Goal: Information Seeking & Learning: Learn about a topic

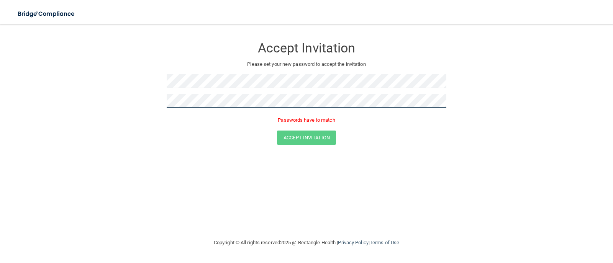
click at [190, 77] on div "Accept Invitation Please set your new password to accept the invitation Passwor…" at bounding box center [307, 81] width 280 height 99
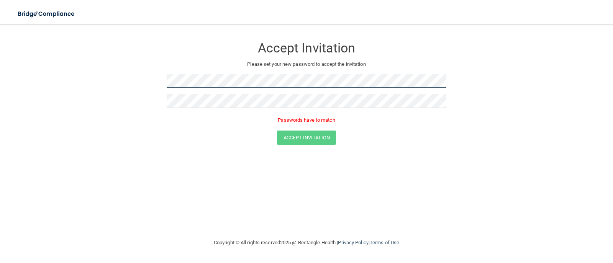
click at [129, 66] on form "Accept Invitation Please set your new password to accept the invitation Passwor…" at bounding box center [306, 93] width 583 height 122
click at [100, 72] on form "Accept Invitation Please set your new password to accept the invitation Passwor…" at bounding box center [306, 93] width 583 height 122
drag, startPoint x: 266, startPoint y: 109, endPoint x: 163, endPoint y: 102, distance: 103.0
click at [163, 102] on form "Accept Invitation Please set your new password to accept the invitation Passwor…" at bounding box center [306, 93] width 583 height 122
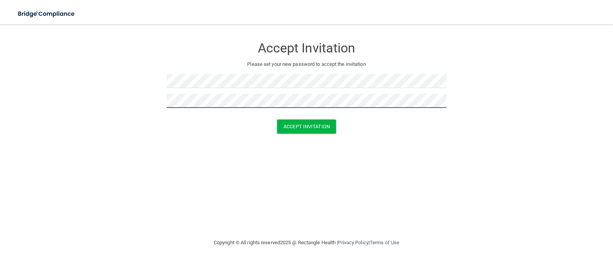
click at [277, 120] on button "Accept Invitation" at bounding box center [306, 127] width 59 height 14
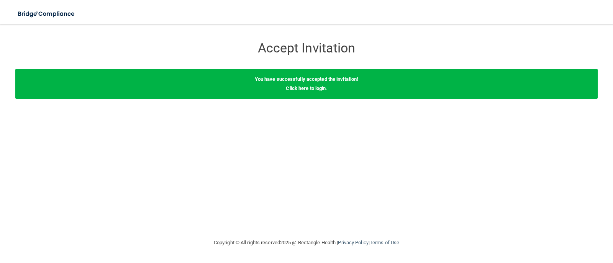
click at [316, 92] on div "You have successfully accepted the invitation! Click here to login ." at bounding box center [306, 84] width 583 height 30
click at [312, 89] on link "Click here to login" at bounding box center [306, 89] width 40 height 6
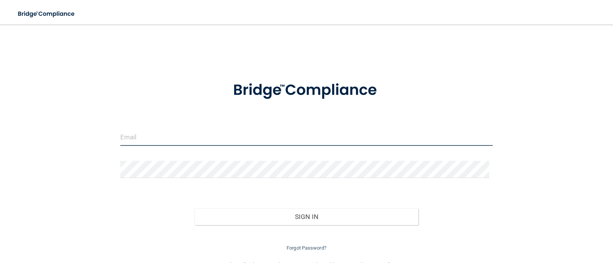
click at [277, 136] on input "email" at bounding box center [306, 137] width 373 height 17
click at [188, 134] on input "email" at bounding box center [306, 137] width 373 height 17
type input "[PERSON_NAME][EMAIL_ADDRESS][DOMAIN_NAME]"
click at [195, 209] on button "Sign In" at bounding box center [307, 217] width 224 height 17
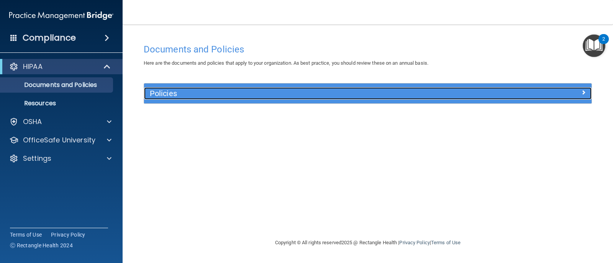
click at [242, 99] on div "Policies" at bounding box center [312, 93] width 336 height 12
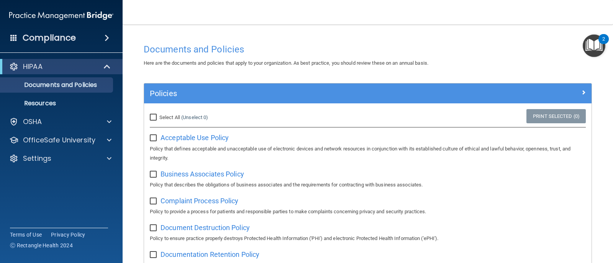
click at [92, 132] on div "HIPAA Documents and Policies Report an Incident Business Associates Emergency P…" at bounding box center [61, 114] width 123 height 117
click at [85, 139] on p "OfficeSafe University" at bounding box center [59, 140] width 72 height 9
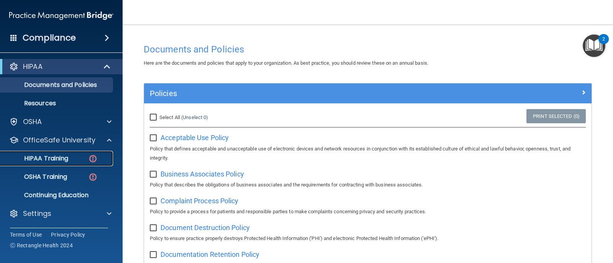
click at [87, 157] on div "HIPAA Training" at bounding box center [57, 159] width 105 height 8
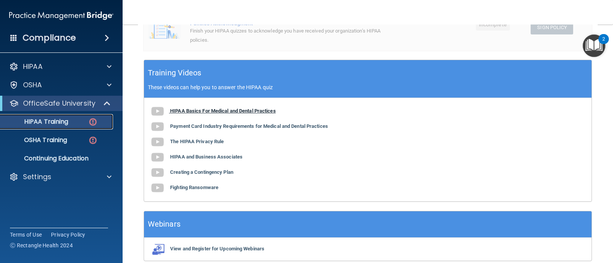
scroll to position [280, 0]
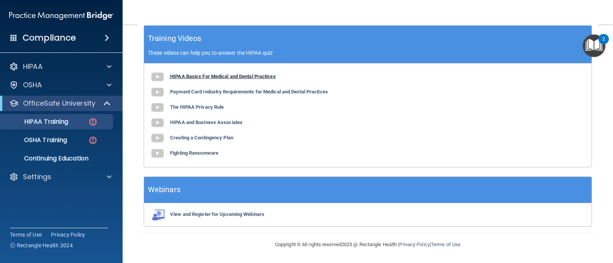
click at [209, 74] on b "HIPAA Basics For Medical and Dental Practices" at bounding box center [223, 77] width 106 height 6
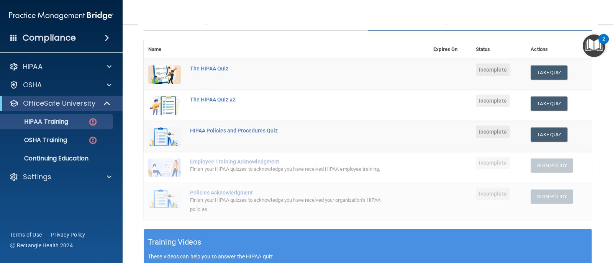
scroll to position [0, 0]
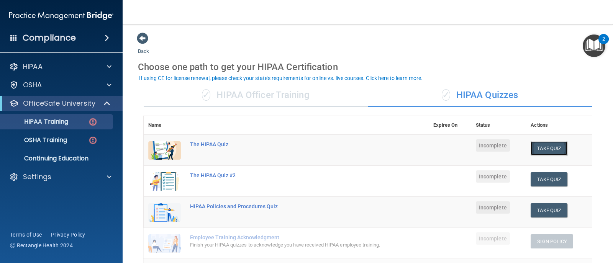
click at [558, 141] on button "Take Quiz" at bounding box center [549, 148] width 37 height 14
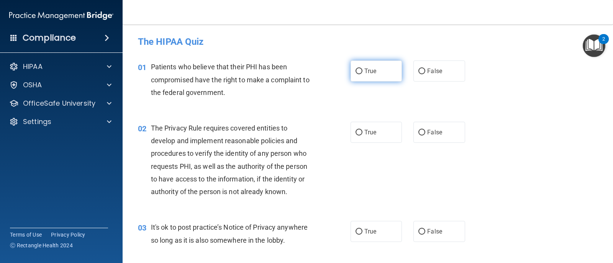
click at [383, 67] on label "True" at bounding box center [376, 71] width 51 height 21
click at [363, 69] on input "True" at bounding box center [359, 72] width 7 height 6
radio input "true"
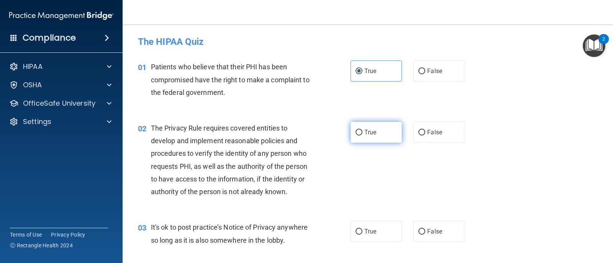
click at [374, 128] on label "True" at bounding box center [376, 132] width 51 height 21
click at [363, 130] on input "True" at bounding box center [359, 133] width 7 height 6
radio input "true"
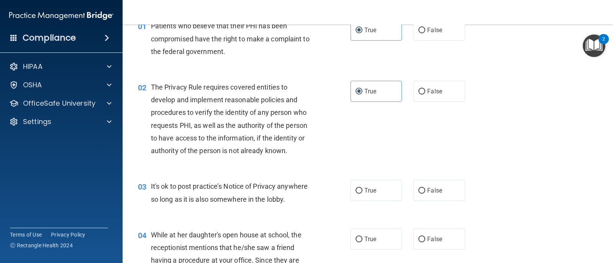
scroll to position [123, 0]
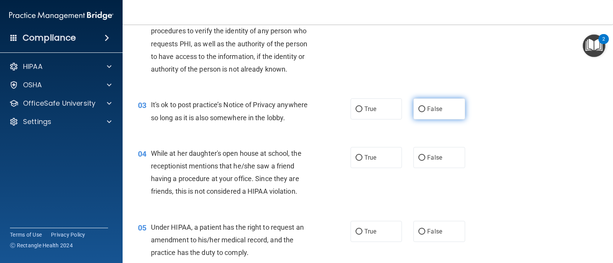
click at [442, 110] on label "False" at bounding box center [439, 109] width 51 height 21
click at [426, 110] on input "False" at bounding box center [422, 110] width 7 height 6
radio input "true"
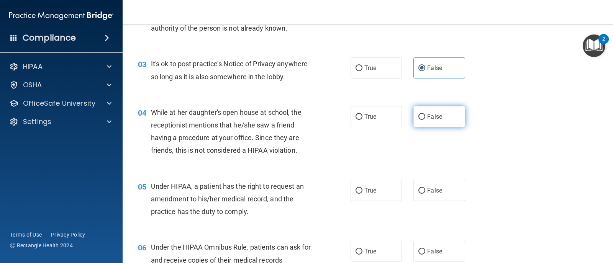
click at [420, 124] on label "False" at bounding box center [439, 116] width 51 height 21
click at [420, 120] on input "False" at bounding box center [422, 117] width 7 height 6
radio input "true"
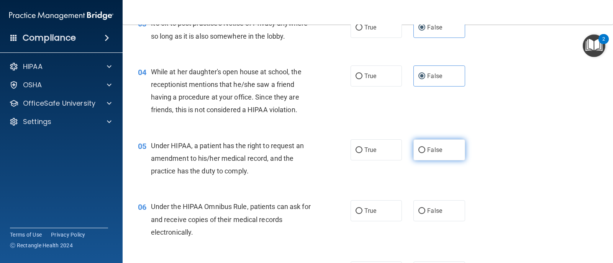
click at [419, 148] on input "False" at bounding box center [422, 151] width 7 height 6
radio input "true"
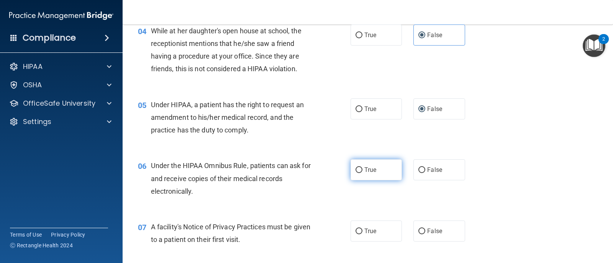
click at [379, 178] on label "True" at bounding box center [376, 170] width 51 height 21
click at [363, 173] on input "True" at bounding box center [359, 171] width 7 height 6
radio input "true"
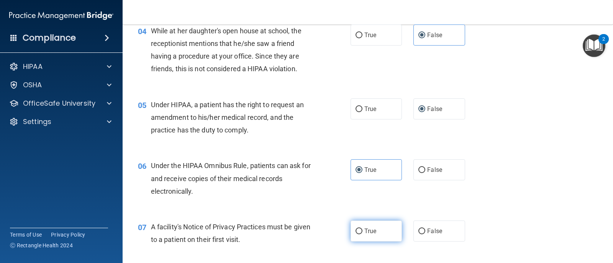
click at [379, 232] on label "True" at bounding box center [376, 231] width 51 height 21
click at [363, 232] on input "True" at bounding box center [359, 232] width 7 height 6
radio input "true"
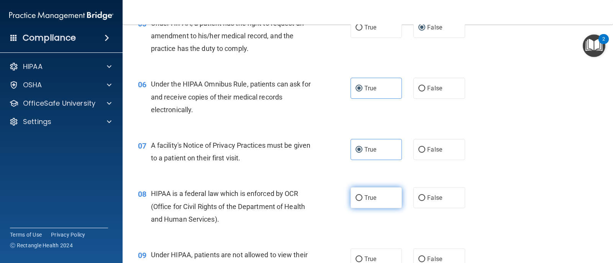
click at [366, 189] on label "True" at bounding box center [376, 197] width 51 height 21
click at [363, 196] on input "True" at bounding box center [359, 199] width 7 height 6
radio input "true"
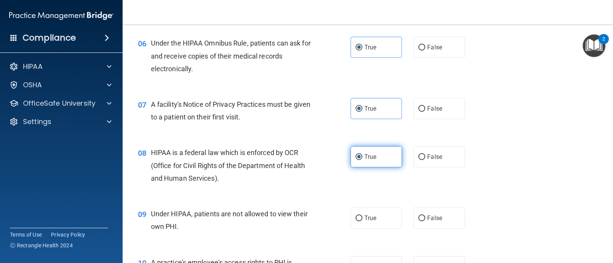
scroll to position [409, 0]
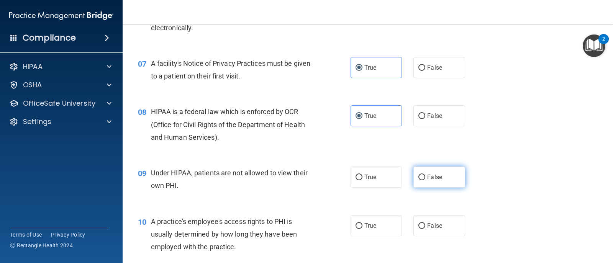
click at [449, 172] on label "False" at bounding box center [439, 177] width 51 height 21
click at [426, 175] on input "False" at bounding box center [422, 178] width 7 height 6
radio input "true"
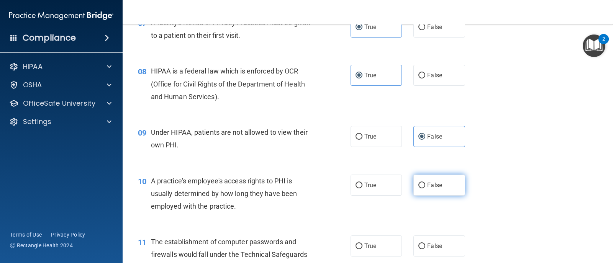
click at [437, 183] on span "False" at bounding box center [435, 185] width 15 height 7
click at [426, 183] on input "False" at bounding box center [422, 186] width 7 height 6
radio input "true"
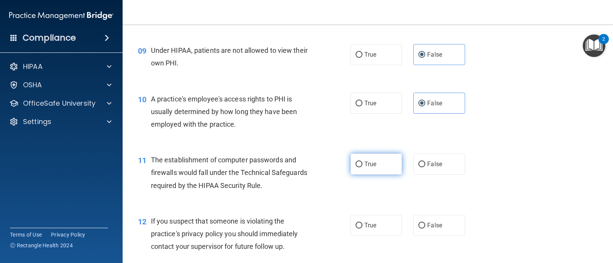
click at [372, 164] on span "True" at bounding box center [371, 164] width 12 height 7
click at [363, 164] on input "True" at bounding box center [359, 165] width 7 height 6
radio input "true"
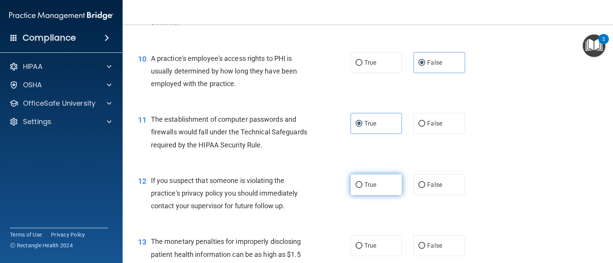
click at [375, 181] on label "True" at bounding box center [376, 184] width 51 height 21
click at [363, 183] on input "True" at bounding box center [359, 186] width 7 height 6
radio input "true"
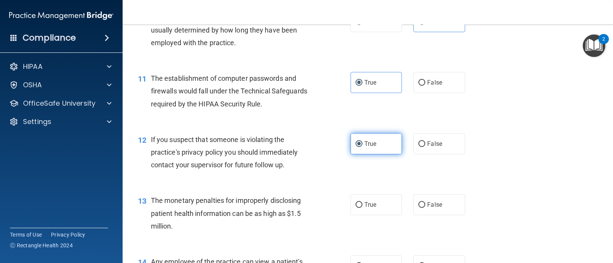
scroll to position [655, 0]
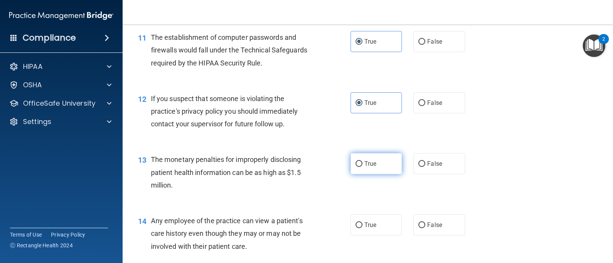
click at [367, 153] on label "True" at bounding box center [376, 163] width 51 height 21
click at [363, 161] on input "True" at bounding box center [359, 164] width 7 height 6
radio input "true"
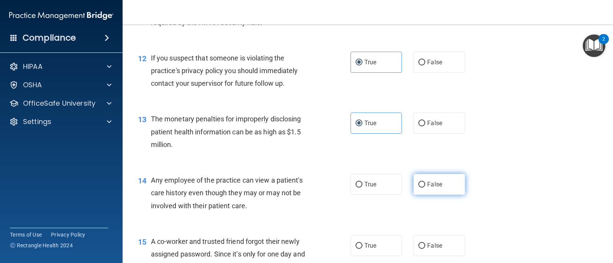
click at [421, 183] on input "False" at bounding box center [422, 185] width 7 height 6
radio input "true"
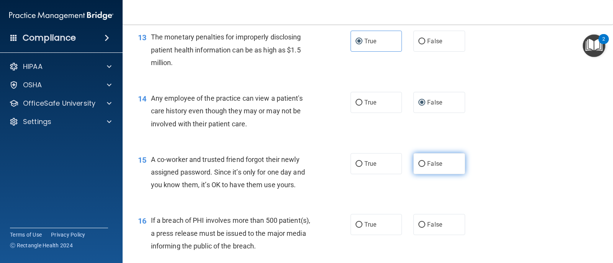
click at [420, 158] on label "False" at bounding box center [439, 163] width 51 height 21
click at [420, 161] on input "False" at bounding box center [422, 164] width 7 height 6
radio input "true"
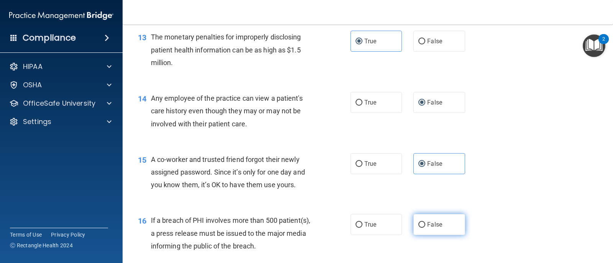
scroll to position [818, 0]
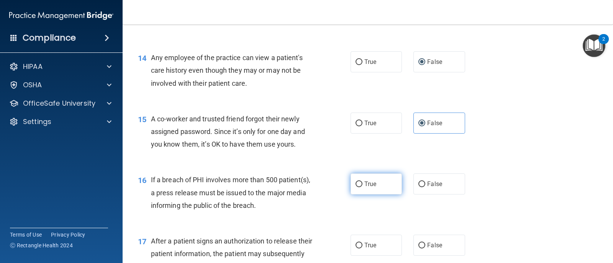
click at [356, 189] on label "True" at bounding box center [376, 184] width 51 height 21
click at [356, 187] on input "True" at bounding box center [359, 185] width 7 height 6
radio input "true"
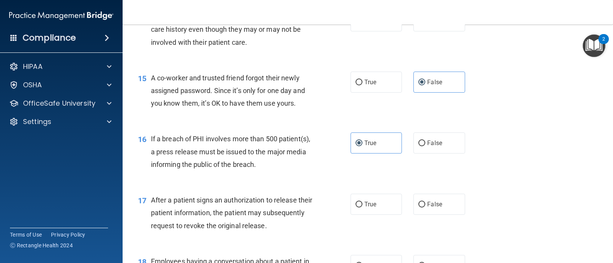
scroll to position [900, 0]
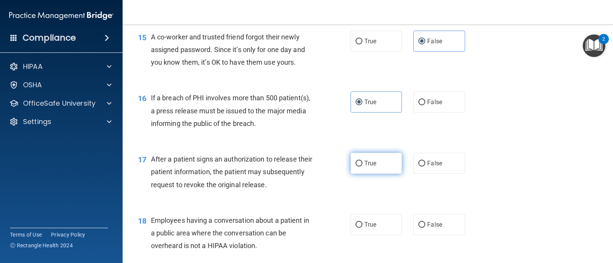
click at [393, 166] on label "True" at bounding box center [376, 163] width 51 height 21
click at [363, 166] on input "True" at bounding box center [359, 164] width 7 height 6
radio input "true"
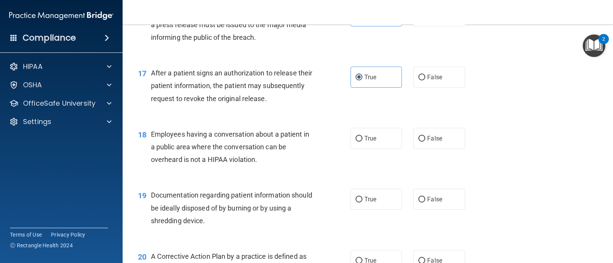
scroll to position [946, 0]
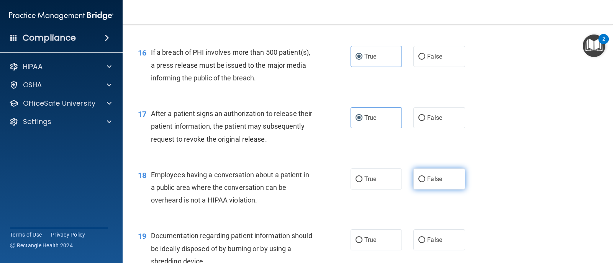
click at [440, 184] on label "False" at bounding box center [439, 179] width 51 height 21
click at [426, 183] on input "False" at bounding box center [422, 180] width 7 height 6
radio input "true"
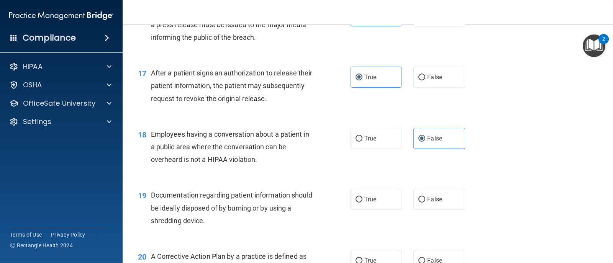
scroll to position [1027, 0]
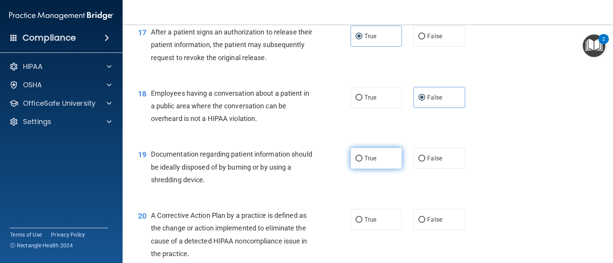
click at [383, 162] on label "True" at bounding box center [376, 158] width 51 height 21
click at [363, 162] on input "True" at bounding box center [359, 159] width 7 height 6
radio input "true"
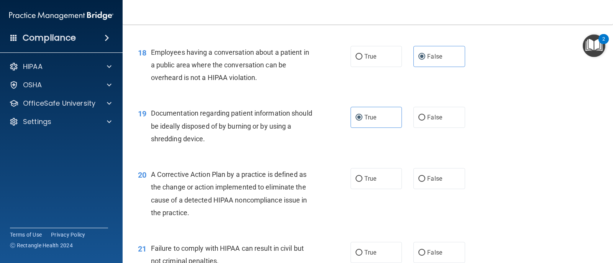
scroll to position [1109, 0]
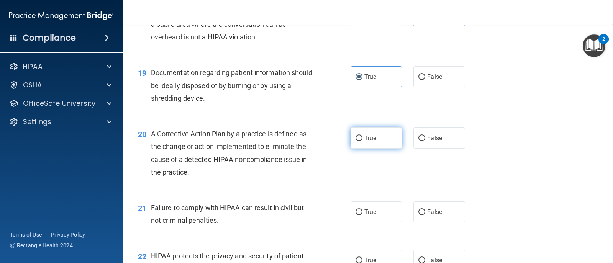
click at [357, 145] on label "True" at bounding box center [376, 138] width 51 height 21
click at [357, 141] on input "True" at bounding box center [359, 139] width 7 height 6
radio input "true"
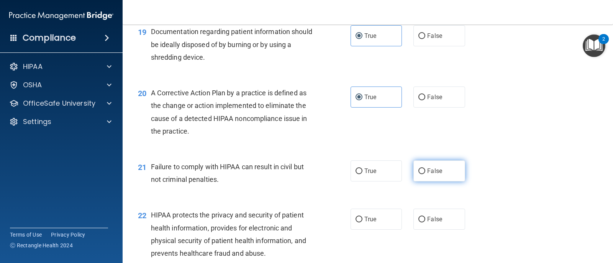
click at [453, 161] on label "False" at bounding box center [439, 171] width 51 height 21
click at [426, 169] on input "False" at bounding box center [422, 172] width 7 height 6
radio input "true"
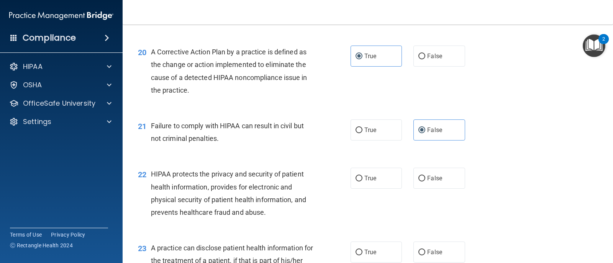
scroll to position [1232, 0]
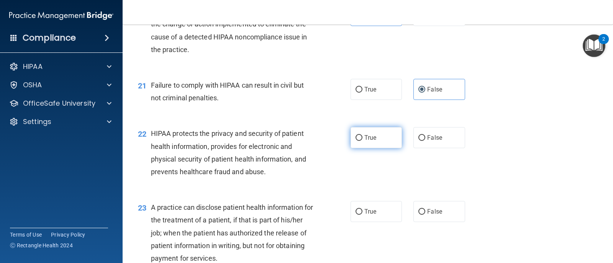
click at [382, 131] on label "True" at bounding box center [376, 137] width 51 height 21
click at [363, 135] on input "True" at bounding box center [359, 138] width 7 height 6
radio input "true"
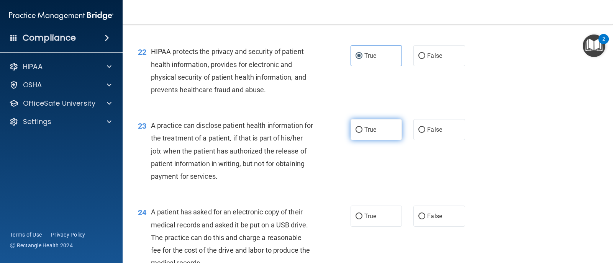
click at [371, 130] on span "True" at bounding box center [371, 129] width 12 height 7
click at [363, 130] on input "True" at bounding box center [359, 130] width 7 height 6
radio input "true"
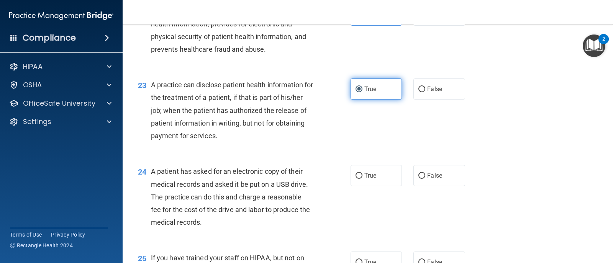
scroll to position [1395, 0]
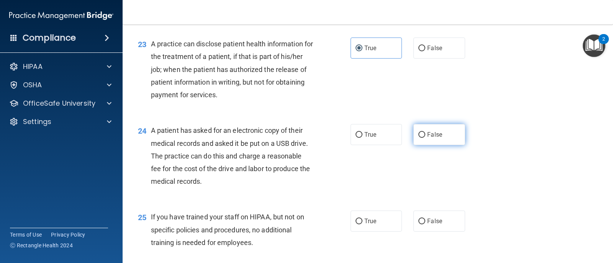
click at [449, 132] on label "False" at bounding box center [439, 134] width 51 height 21
click at [426, 132] on input "False" at bounding box center [422, 135] width 7 height 6
radio input "true"
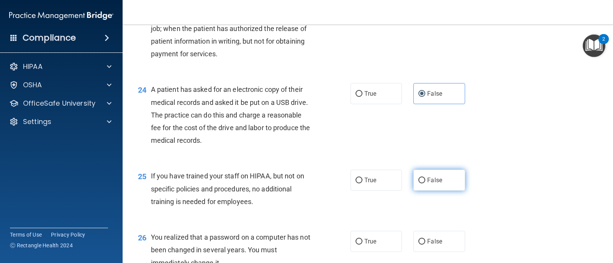
click at [454, 173] on label "False" at bounding box center [439, 180] width 51 height 21
click at [426, 178] on input "False" at bounding box center [422, 181] width 7 height 6
radio input "true"
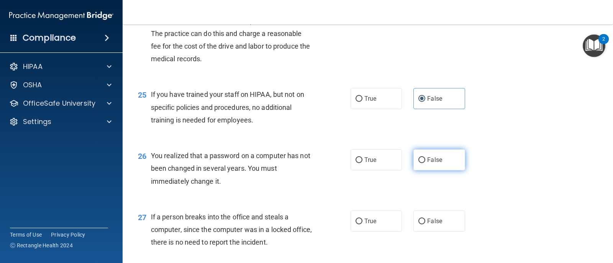
click at [442, 167] on label "False" at bounding box center [439, 160] width 51 height 21
click at [426, 163] on input "False" at bounding box center [422, 161] width 7 height 6
radio input "true"
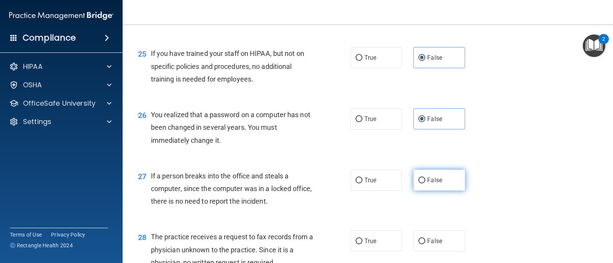
scroll to position [1600, 0]
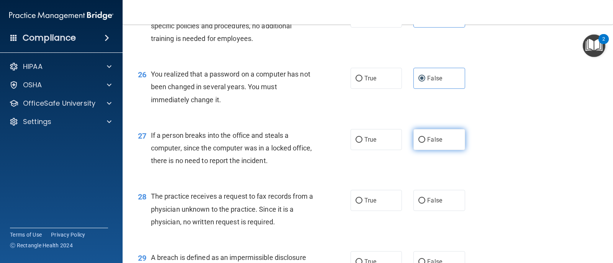
click at [430, 144] on label "False" at bounding box center [439, 139] width 51 height 21
click at [426, 143] on input "False" at bounding box center [422, 140] width 7 height 6
radio input "true"
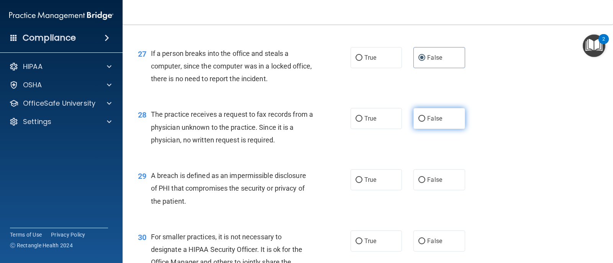
click at [414, 124] on label "False" at bounding box center [439, 118] width 51 height 21
click at [419, 122] on input "False" at bounding box center [422, 119] width 7 height 6
radio input "true"
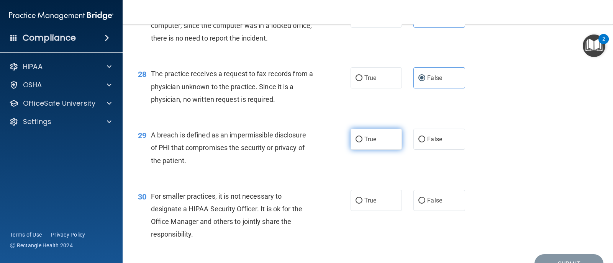
click at [385, 140] on label "True" at bounding box center [376, 139] width 51 height 21
click at [363, 140] on input "True" at bounding box center [359, 140] width 7 height 6
radio input "true"
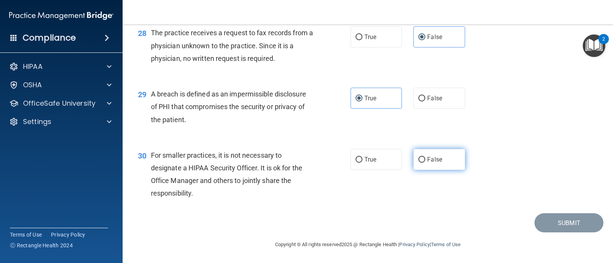
click at [444, 160] on label "False" at bounding box center [439, 159] width 51 height 21
click at [426, 160] on input "False" at bounding box center [422, 160] width 7 height 6
radio input "true"
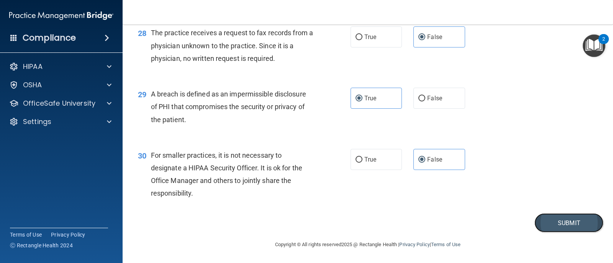
click at [548, 218] on button "Submit" at bounding box center [569, 224] width 69 height 20
click at [560, 227] on button "Submit" at bounding box center [569, 224] width 69 height 20
click at [549, 213] on div "30 For smaller practices, it is not necessary to designate a HIPAA Security Off…" at bounding box center [368, 177] width 472 height 74
click at [550, 219] on button "Submit" at bounding box center [569, 224] width 69 height 20
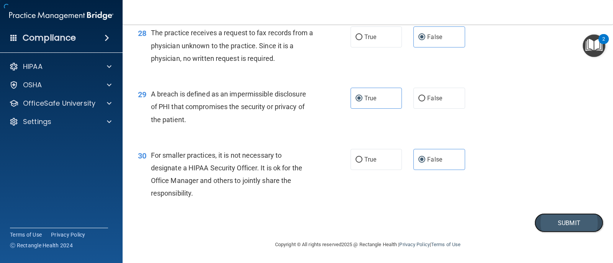
click at [550, 219] on button "Submit" at bounding box center [569, 224] width 69 height 20
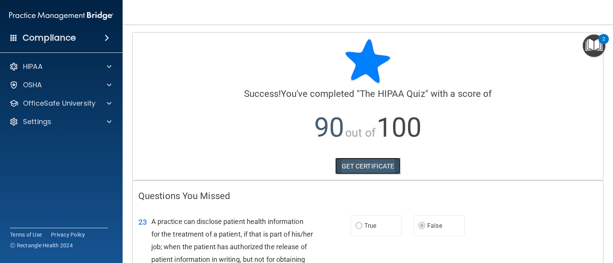
click at [386, 162] on link "GET CERTIFICATE" at bounding box center [369, 166] width 66 height 17
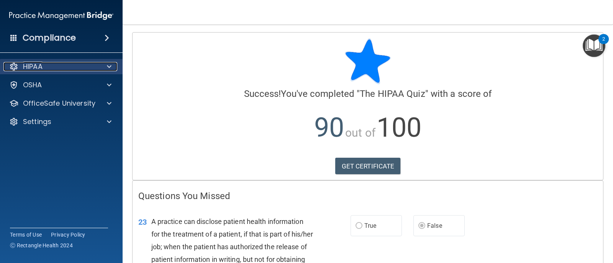
click at [101, 69] on div at bounding box center [108, 66] width 19 height 9
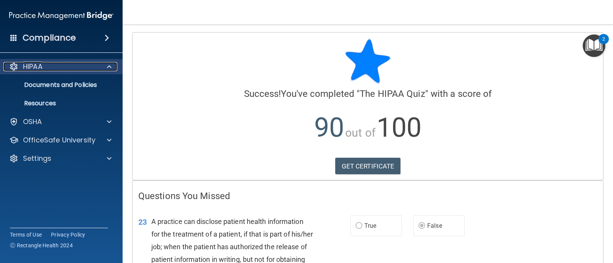
click at [61, 62] on div "HIPAA" at bounding box center [50, 66] width 95 height 9
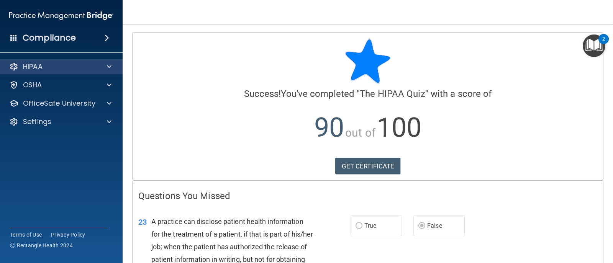
click at [61, 61] on div "HIPAA" at bounding box center [61, 66] width 123 height 15
click at [112, 68] on div at bounding box center [108, 66] width 19 height 9
click at [73, 12] on img at bounding box center [61, 15] width 104 height 15
click at [69, 37] on h4 "Compliance" at bounding box center [49, 38] width 53 height 11
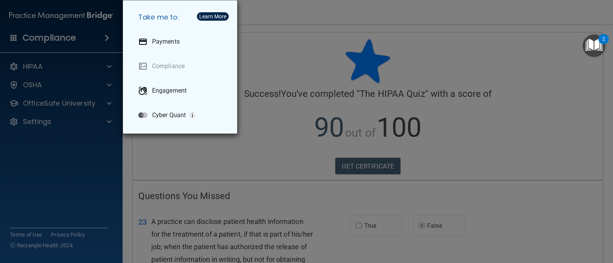
click at [299, 43] on div "Take me to: Payments Compliance Engagement Cyber Quant" at bounding box center [306, 131] width 613 height 263
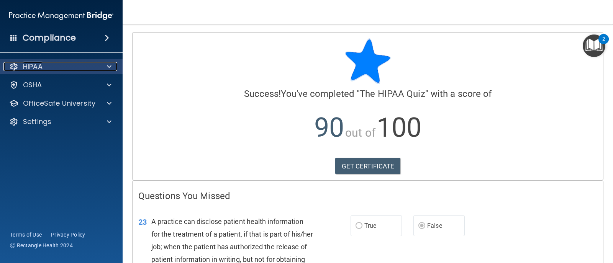
click at [59, 67] on div "HIPAA" at bounding box center [50, 66] width 95 height 9
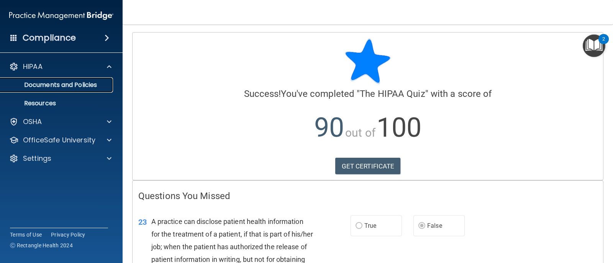
click at [59, 86] on p "Documents and Policies" at bounding box center [57, 85] width 105 height 8
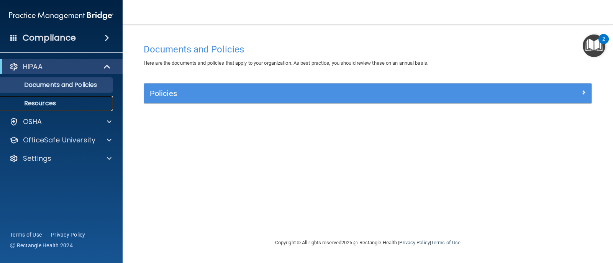
click at [63, 103] on p "Resources" at bounding box center [57, 104] width 105 height 8
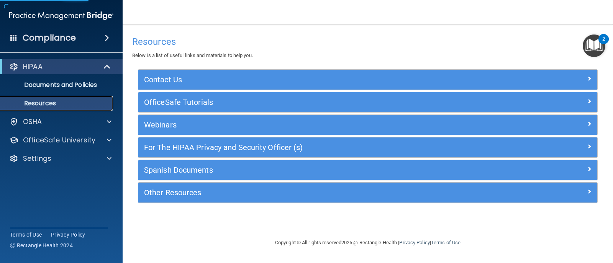
click at [62, 103] on p "Resources" at bounding box center [57, 104] width 105 height 8
click at [103, 65] on div at bounding box center [107, 66] width 19 height 9
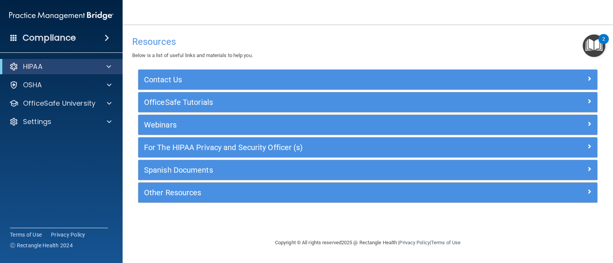
click at [10, 40] on span at bounding box center [13, 37] width 7 height 7
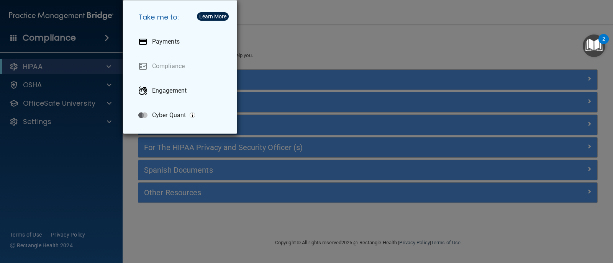
click at [23, 226] on div "Take me to: Payments Compliance Engagement Cyber Quant" at bounding box center [306, 131] width 613 height 263
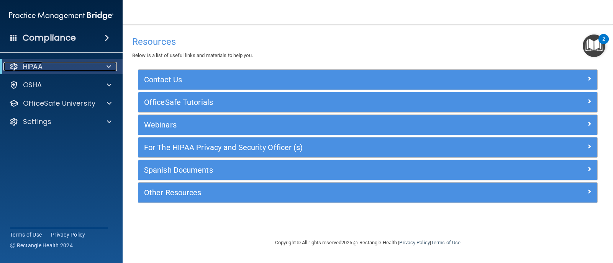
click at [103, 64] on div at bounding box center [107, 66] width 19 height 9
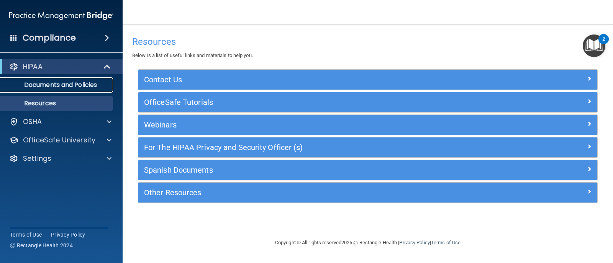
click at [81, 87] on p "Documents and Policies" at bounding box center [57, 85] width 105 height 8
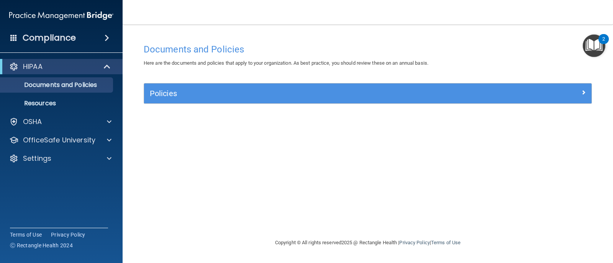
click at [292, 177] on div "Documents and Policies Here are the documents and policies that apply to your o…" at bounding box center [368, 139] width 460 height 199
click at [113, 141] on div at bounding box center [108, 140] width 19 height 9
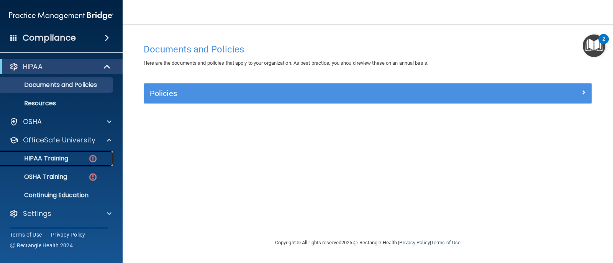
click at [82, 155] on div "HIPAA Training" at bounding box center [57, 159] width 105 height 8
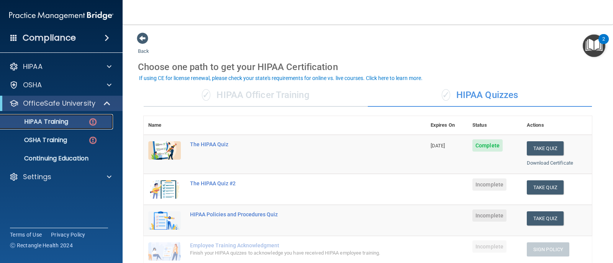
scroll to position [82, 0]
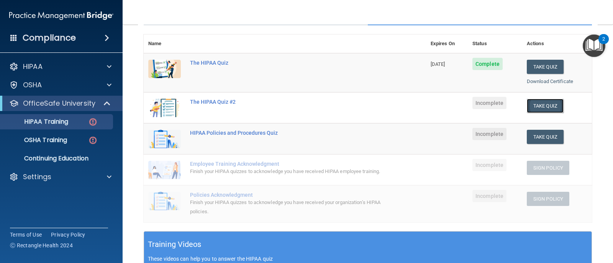
click at [547, 104] on button "Take Quiz" at bounding box center [545, 106] width 37 height 14
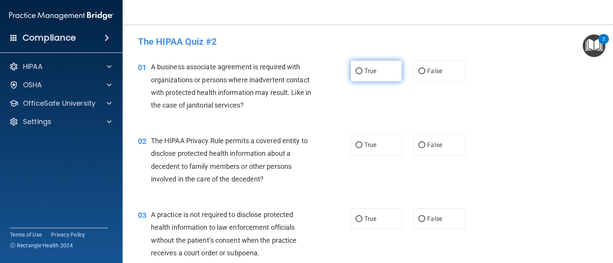
click at [370, 66] on label "True" at bounding box center [376, 71] width 51 height 21
click at [363, 69] on input "True" at bounding box center [359, 72] width 7 height 6
radio input "true"
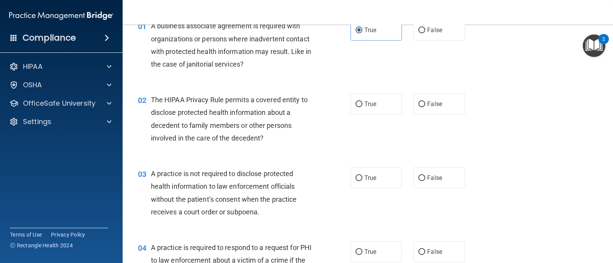
click at [551, 129] on div "02 The HIPAA Privacy Rule permits a covered entity to disclose protected health…" at bounding box center [368, 121] width 472 height 74
click at [426, 98] on label "False" at bounding box center [439, 104] width 51 height 21
click at [426, 102] on input "False" at bounding box center [422, 105] width 7 height 6
radio input "true"
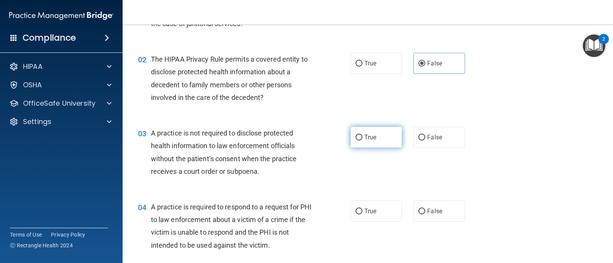
click at [357, 133] on label "True" at bounding box center [376, 137] width 51 height 21
click at [357, 135] on input "True" at bounding box center [359, 138] width 7 height 6
radio input "true"
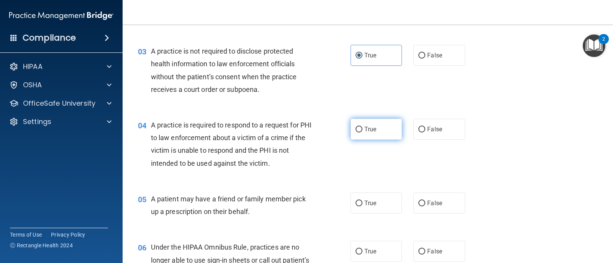
click at [385, 128] on label "True" at bounding box center [376, 129] width 51 height 21
click at [363, 128] on input "True" at bounding box center [359, 130] width 7 height 6
radio input "true"
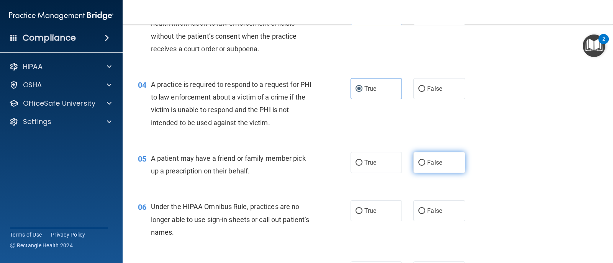
scroll to position [245, 0]
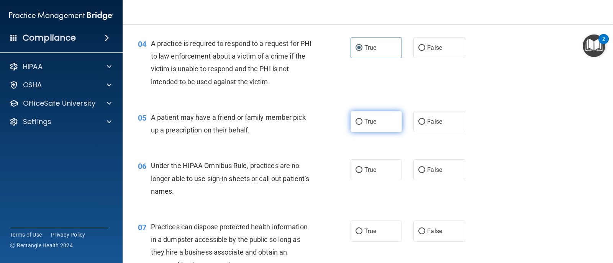
click at [373, 123] on span "True" at bounding box center [371, 121] width 12 height 7
click at [363, 123] on input "True" at bounding box center [359, 122] width 7 height 6
radio input "true"
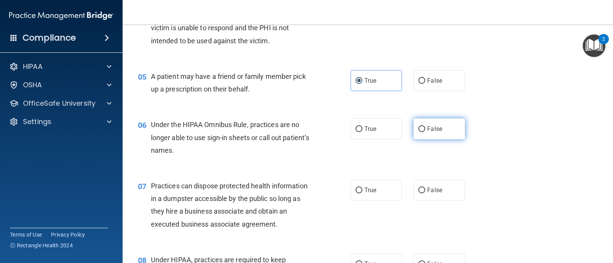
click at [432, 122] on label "False" at bounding box center [439, 128] width 51 height 21
click at [426, 127] on input "False" at bounding box center [422, 130] width 7 height 6
radio input "true"
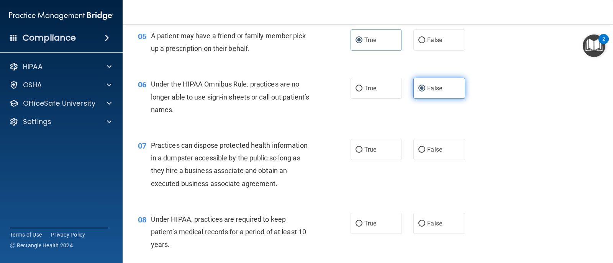
scroll to position [368, 0]
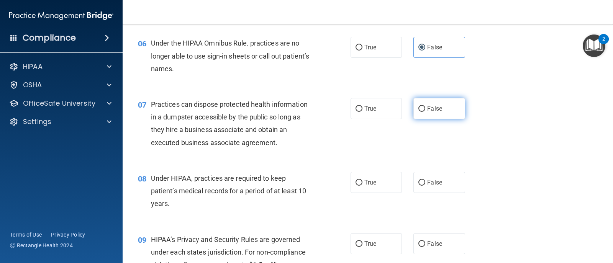
click at [443, 108] on label "False" at bounding box center [439, 108] width 51 height 21
click at [426, 108] on input "False" at bounding box center [422, 109] width 7 height 6
radio input "true"
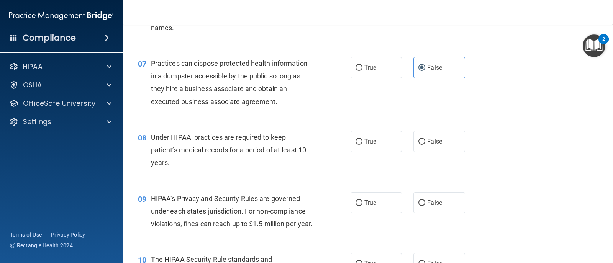
scroll to position [450, 0]
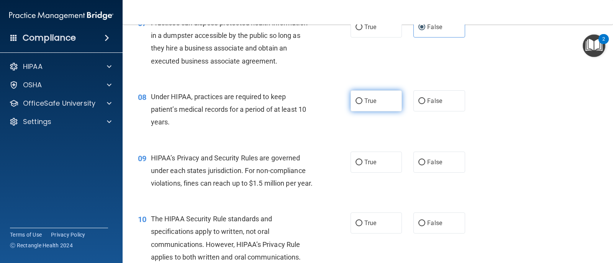
click at [380, 109] on label "True" at bounding box center [376, 100] width 51 height 21
click at [363, 104] on input "True" at bounding box center [359, 102] width 7 height 6
radio input "true"
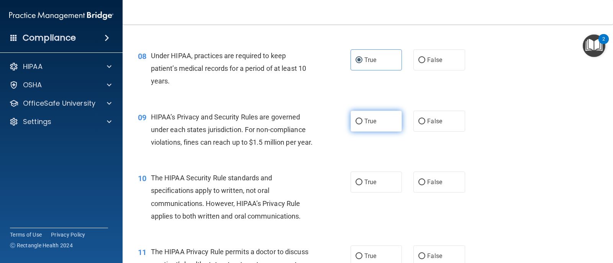
click at [368, 115] on label "True" at bounding box center [376, 121] width 51 height 21
click at [363, 119] on input "True" at bounding box center [359, 122] width 7 height 6
radio input "true"
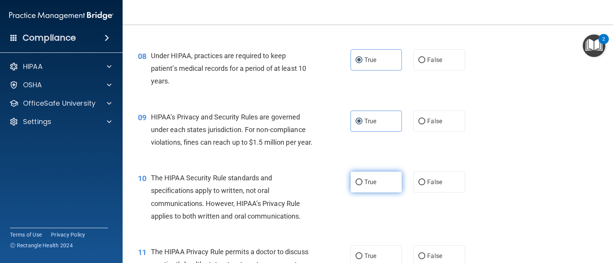
scroll to position [572, 0]
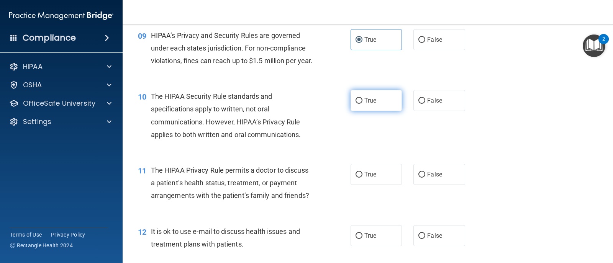
click at [379, 109] on label "True" at bounding box center [376, 100] width 51 height 21
click at [363, 104] on input "True" at bounding box center [359, 101] width 7 height 6
radio input "true"
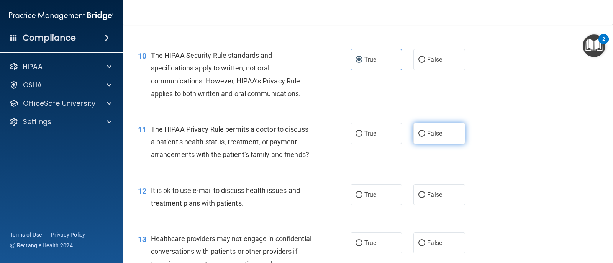
click at [420, 144] on label "False" at bounding box center [439, 133] width 51 height 21
click at [420, 137] on input "False" at bounding box center [422, 134] width 7 height 6
radio input "true"
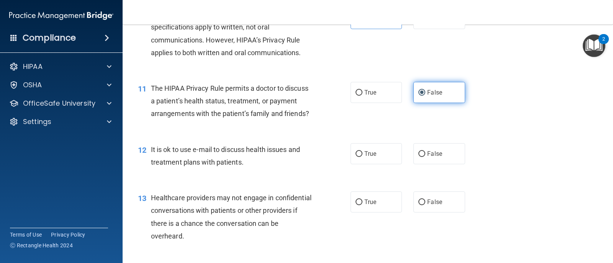
scroll to position [695, 0]
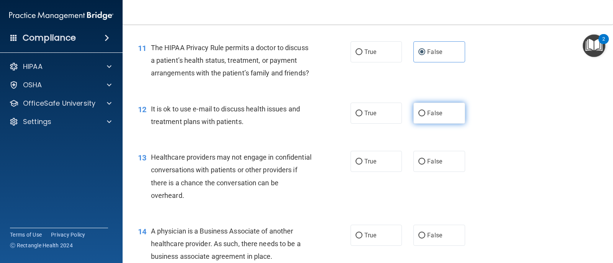
click at [442, 124] on label "False" at bounding box center [439, 113] width 51 height 21
click at [426, 117] on input "False" at bounding box center [422, 114] width 7 height 6
radio input "true"
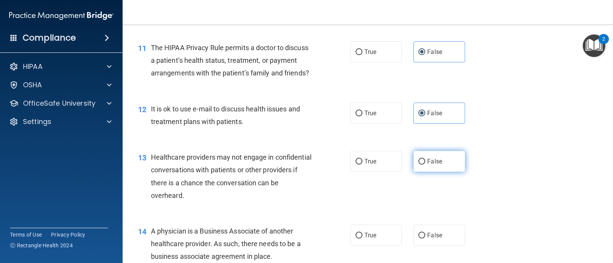
scroll to position [736, 0]
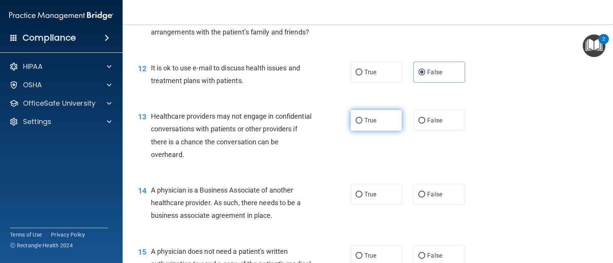
click at [396, 131] on label "True" at bounding box center [376, 120] width 51 height 21
click at [363, 124] on input "True" at bounding box center [359, 121] width 7 height 6
radio input "true"
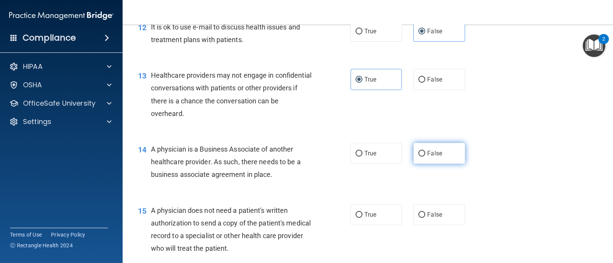
click at [432, 164] on label "False" at bounding box center [439, 153] width 51 height 21
click at [426, 157] on input "False" at bounding box center [422, 154] width 7 height 6
radio input "true"
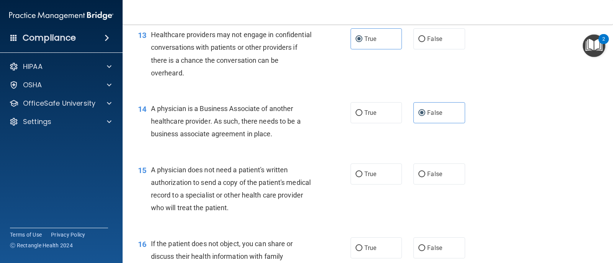
scroll to position [859, 0]
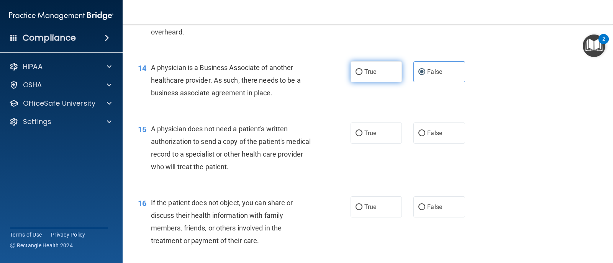
click at [365, 75] on label "True" at bounding box center [376, 71] width 51 height 21
click at [363, 75] on input "True" at bounding box center [359, 72] width 7 height 6
radio input "true"
radio input "false"
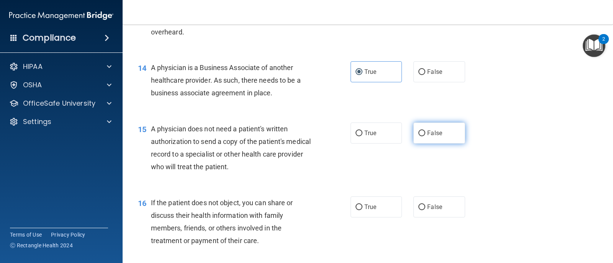
click at [451, 144] on label "False" at bounding box center [439, 133] width 51 height 21
click at [426, 137] on input "False" at bounding box center [422, 134] width 7 height 6
radio input "true"
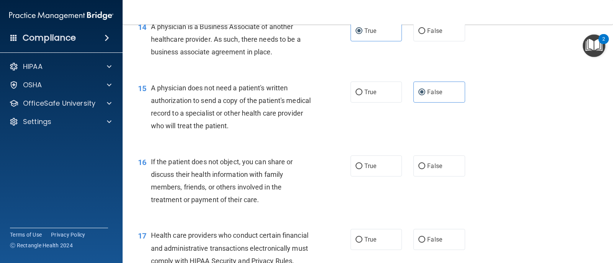
scroll to position [941, 0]
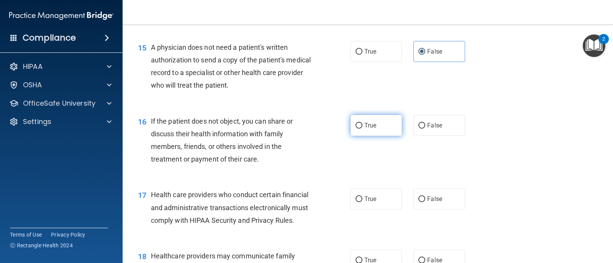
click at [379, 136] on label "True" at bounding box center [376, 125] width 51 height 21
click at [363, 129] on input "True" at bounding box center [359, 126] width 7 height 6
radio input "true"
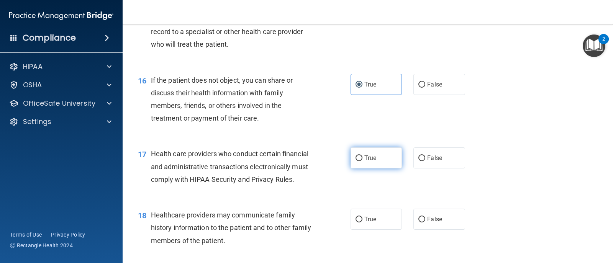
click at [378, 169] on label "True" at bounding box center [376, 158] width 51 height 21
click at [363, 161] on input "True" at bounding box center [359, 159] width 7 height 6
radio input "true"
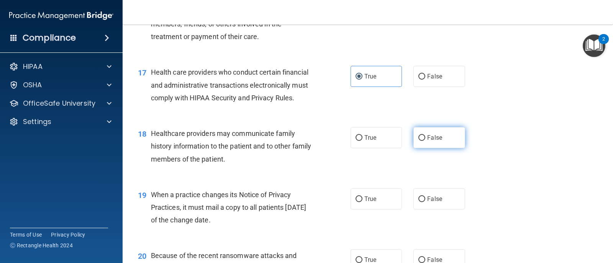
click at [443, 148] on label "False" at bounding box center [439, 137] width 51 height 21
click at [426, 141] on input "False" at bounding box center [422, 138] width 7 height 6
radio input "true"
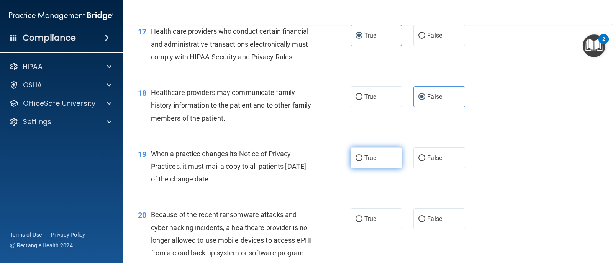
click at [376, 169] on label "True" at bounding box center [376, 158] width 51 height 21
click at [363, 161] on input "True" at bounding box center [359, 159] width 7 height 6
radio input "true"
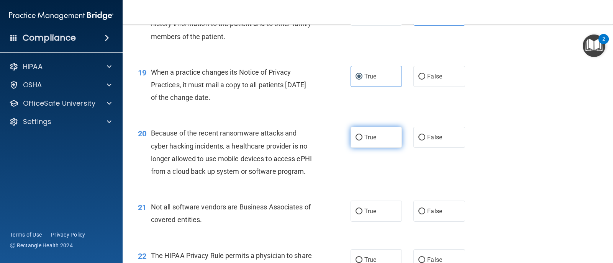
click at [373, 141] on span "True" at bounding box center [371, 137] width 12 height 7
click at [363, 141] on input "True" at bounding box center [359, 138] width 7 height 6
radio input "true"
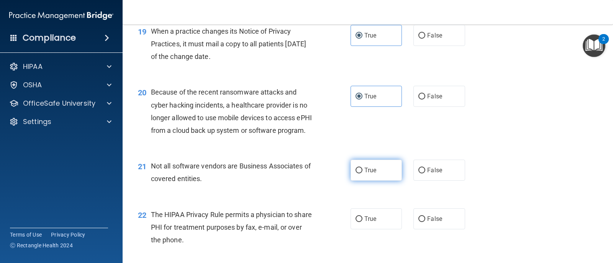
scroll to position [1268, 0]
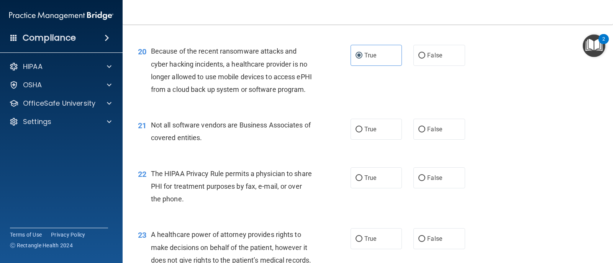
click at [368, 158] on div "21 Not all software vendors are Business Associates of covered entities. True F…" at bounding box center [368, 133] width 472 height 48
click at [367, 133] on span "True" at bounding box center [371, 129] width 12 height 7
click at [363, 133] on input "True" at bounding box center [359, 130] width 7 height 6
radio input "true"
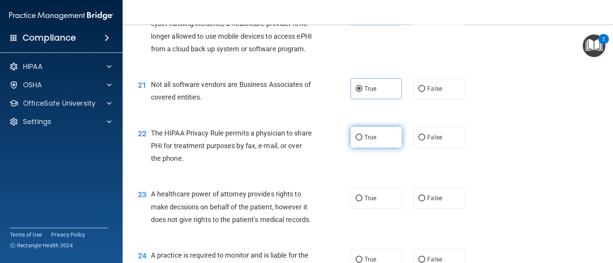
click at [371, 148] on label "True" at bounding box center [376, 137] width 51 height 21
click at [363, 141] on input "True" at bounding box center [359, 138] width 7 height 6
radio input "true"
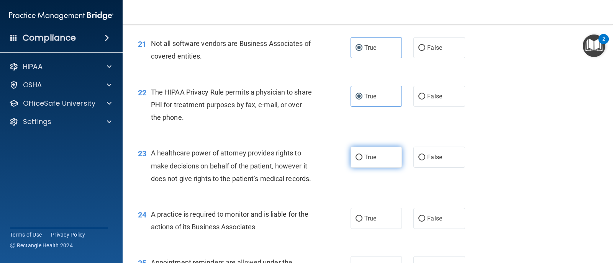
click at [387, 168] on label "True" at bounding box center [376, 157] width 51 height 21
click at [363, 161] on input "True" at bounding box center [359, 158] width 7 height 6
radio input "true"
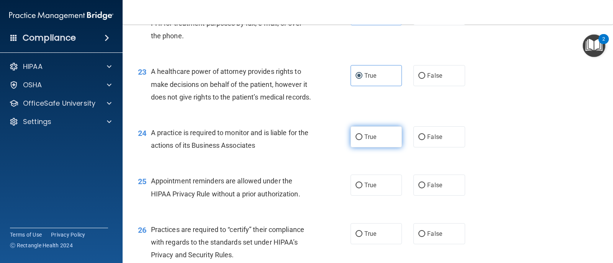
click at [399, 148] on label "True" at bounding box center [376, 137] width 51 height 21
click at [363, 140] on input "True" at bounding box center [359, 138] width 7 height 6
radio input "true"
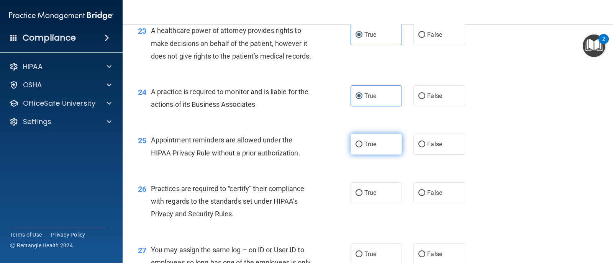
click at [393, 155] on label "True" at bounding box center [376, 144] width 51 height 21
click at [363, 148] on input "True" at bounding box center [359, 145] width 7 height 6
radio input "true"
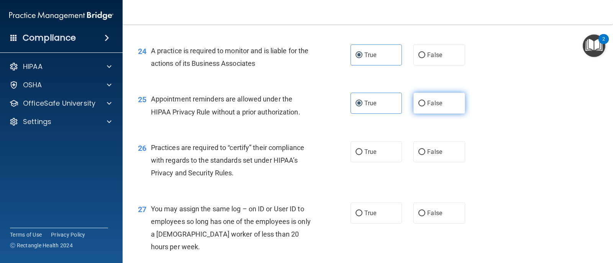
click at [442, 114] on label "False" at bounding box center [439, 103] width 51 height 21
click at [426, 107] on input "False" at bounding box center [422, 104] width 7 height 6
radio input "true"
radio input "false"
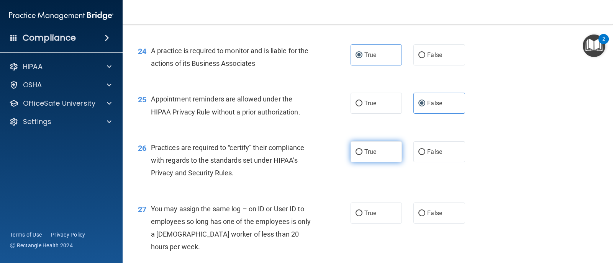
click at [360, 163] on label "True" at bounding box center [376, 151] width 51 height 21
click at [360, 155] on input "True" at bounding box center [359, 153] width 7 height 6
radio input "true"
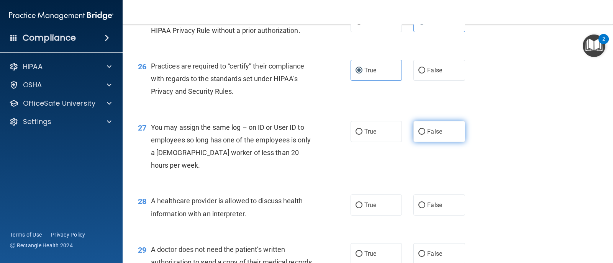
click at [429, 135] on span "False" at bounding box center [435, 131] width 15 height 7
click at [426, 135] on input "False" at bounding box center [422, 132] width 7 height 6
radio input "true"
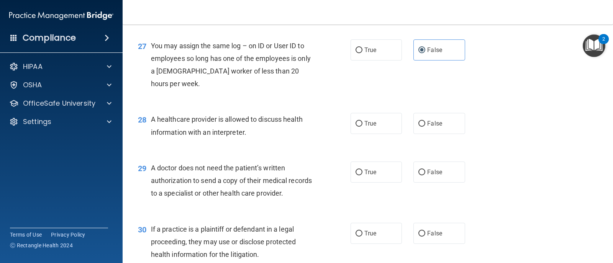
scroll to position [1718, 0]
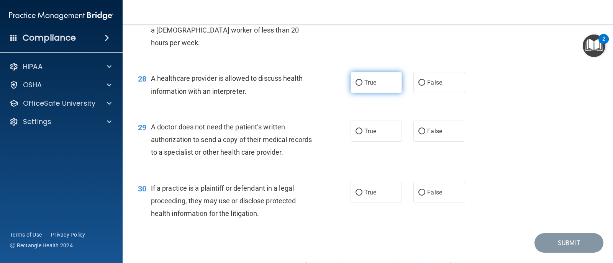
click at [390, 93] on label "True" at bounding box center [376, 82] width 51 height 21
click at [363, 86] on input "True" at bounding box center [359, 83] width 7 height 6
radio input "true"
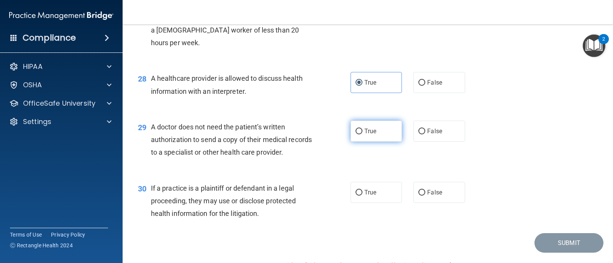
scroll to position [1759, 0]
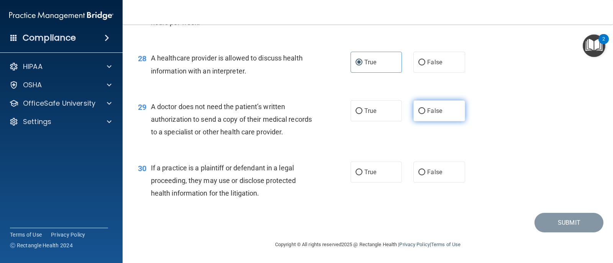
click at [435, 122] on label "False" at bounding box center [439, 110] width 51 height 21
click at [426, 114] on input "False" at bounding box center [422, 112] width 7 height 6
radio input "true"
click at [391, 174] on label "True" at bounding box center [376, 172] width 51 height 21
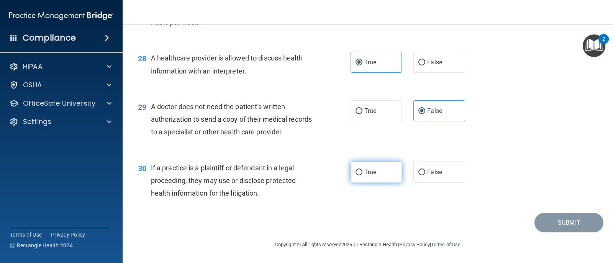
click at [363, 174] on input "True" at bounding box center [359, 173] width 7 height 6
radio input "true"
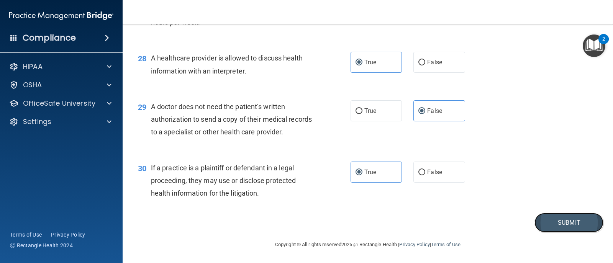
click at [557, 224] on button "Submit" at bounding box center [569, 223] width 69 height 20
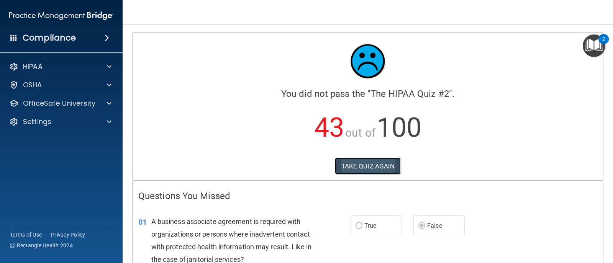
click at [365, 163] on button "TAKE QUIZ AGAIN" at bounding box center [368, 166] width 66 height 17
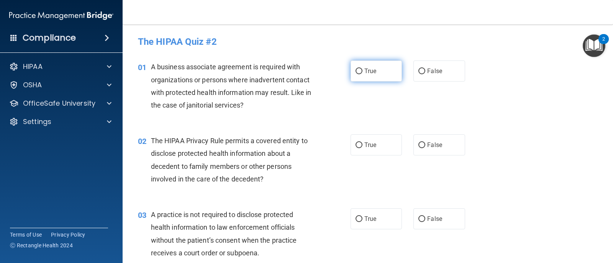
click at [365, 75] on label "True" at bounding box center [376, 71] width 51 height 21
click at [363, 74] on input "True" at bounding box center [359, 72] width 7 height 6
radio input "true"
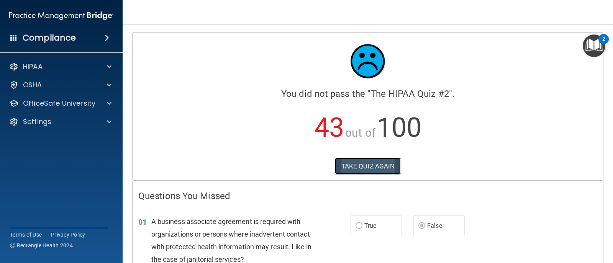
click at [382, 165] on button "TAKE QUIZ AGAIN" at bounding box center [368, 166] width 66 height 17
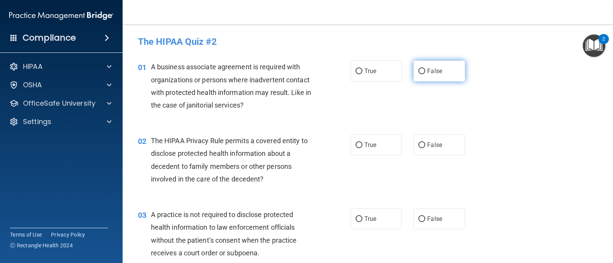
click at [414, 64] on label "False" at bounding box center [439, 71] width 51 height 21
click at [419, 69] on input "False" at bounding box center [422, 72] width 7 height 6
radio input "true"
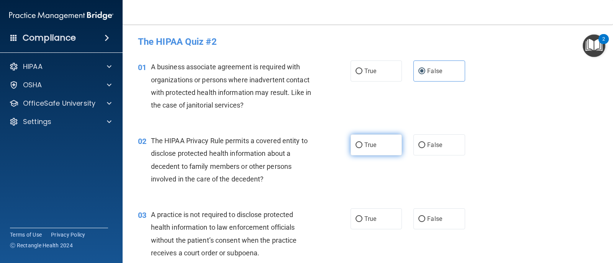
click at [361, 149] on label "True" at bounding box center [376, 145] width 51 height 21
click at [361, 148] on input "True" at bounding box center [359, 146] width 7 height 6
radio input "true"
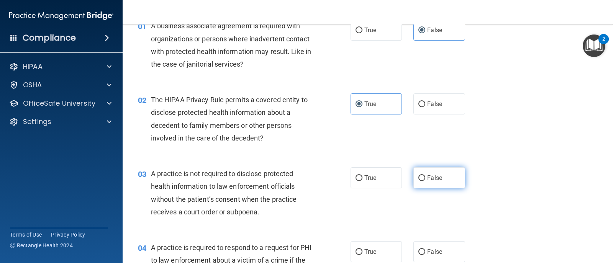
click at [423, 177] on label "False" at bounding box center [439, 178] width 51 height 21
click at [423, 177] on input "False" at bounding box center [422, 179] width 7 height 6
radio input "true"
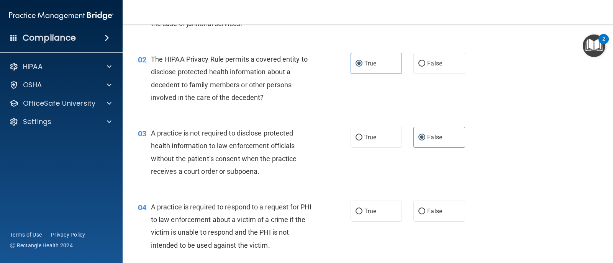
scroll to position [123, 0]
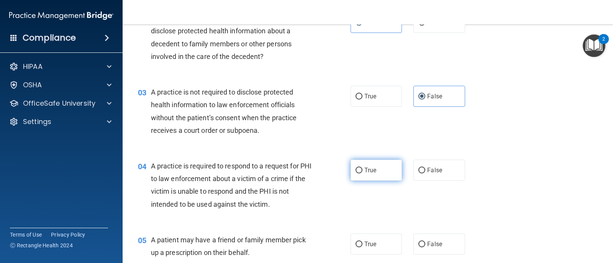
click at [371, 175] on label "True" at bounding box center [376, 170] width 51 height 21
click at [363, 174] on input "True" at bounding box center [359, 171] width 7 height 6
radio input "true"
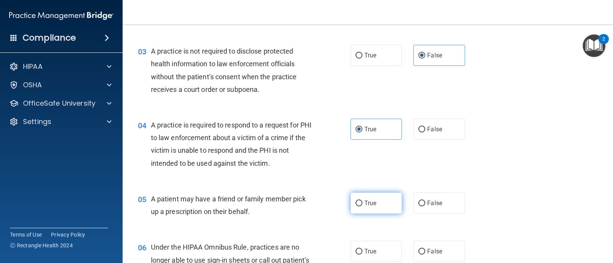
click at [377, 205] on label "True" at bounding box center [376, 203] width 51 height 21
click at [363, 205] on input "True" at bounding box center [359, 204] width 7 height 6
radio input "true"
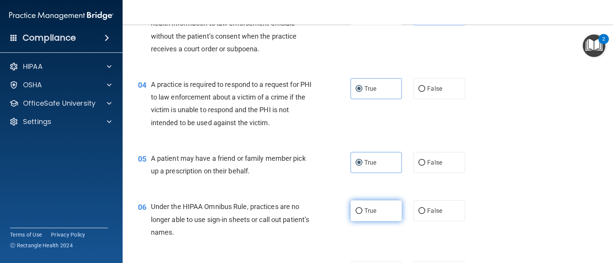
scroll to position [245, 0]
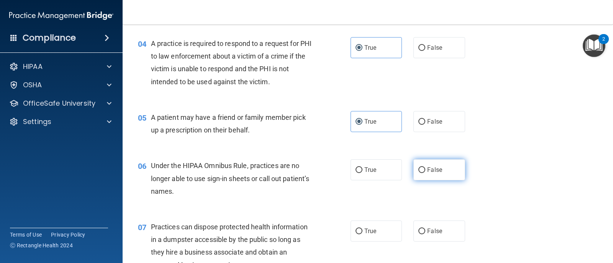
click at [438, 174] on label "False" at bounding box center [439, 170] width 51 height 21
click at [426, 173] on input "False" at bounding box center [422, 171] width 7 height 6
radio input "true"
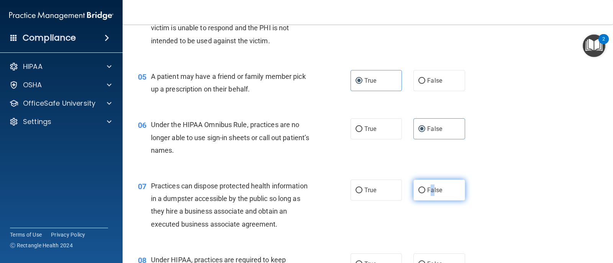
drag, startPoint x: 429, startPoint y: 188, endPoint x: 424, endPoint y: 196, distance: 9.4
click at [429, 188] on span "False" at bounding box center [435, 190] width 15 height 7
click at [426, 188] on input "False" at bounding box center [422, 191] width 7 height 6
radio input "true"
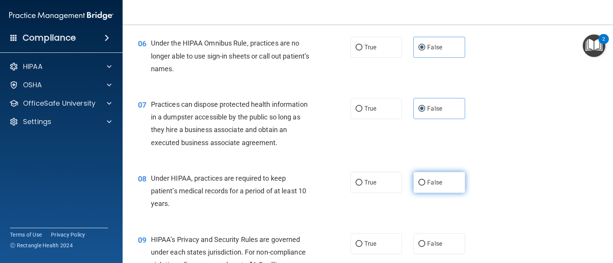
click at [446, 181] on label "False" at bounding box center [439, 182] width 51 height 21
click at [426, 181] on input "False" at bounding box center [422, 183] width 7 height 6
radio input "true"
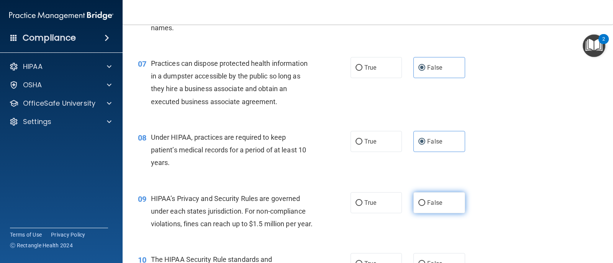
click at [433, 204] on span "False" at bounding box center [435, 202] width 15 height 7
click at [426, 204] on input "False" at bounding box center [422, 204] width 7 height 6
radio input "true"
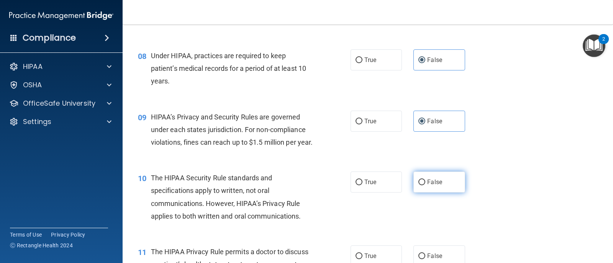
click at [447, 193] on label "False" at bounding box center [439, 182] width 51 height 21
click at [426, 186] on input "False" at bounding box center [422, 183] width 7 height 6
radio input "true"
click at [365, 193] on label "True" at bounding box center [376, 182] width 51 height 21
click at [363, 186] on input "True" at bounding box center [359, 183] width 7 height 6
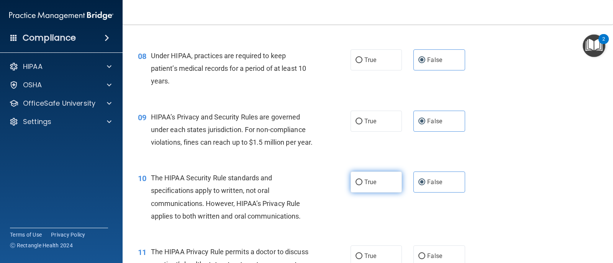
radio input "true"
radio input "false"
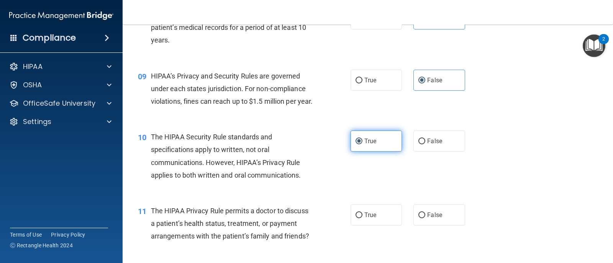
scroll to position [572, 0]
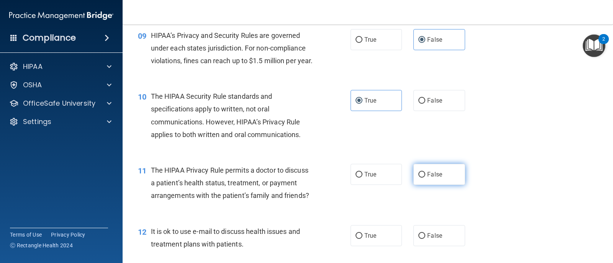
click at [429, 178] on span "False" at bounding box center [435, 174] width 15 height 7
click at [426, 178] on input "False" at bounding box center [422, 175] width 7 height 6
radio input "true"
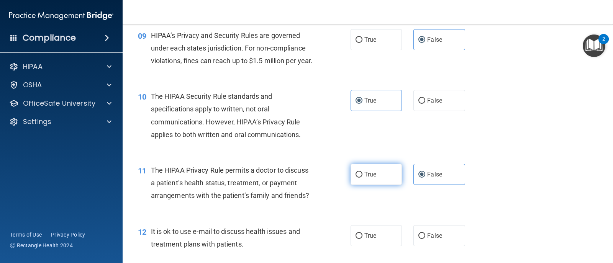
click at [375, 185] on label "True" at bounding box center [376, 174] width 51 height 21
click at [363, 178] on input "True" at bounding box center [359, 175] width 7 height 6
radio input "true"
radio input "false"
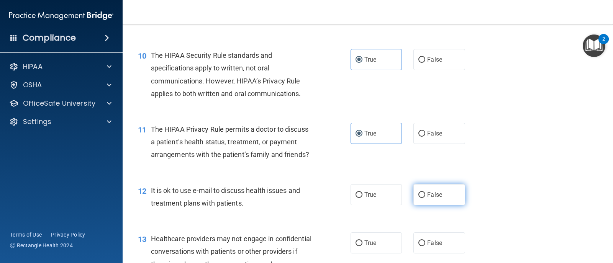
click at [445, 198] on label "False" at bounding box center [439, 194] width 51 height 21
click at [426, 198] on input "False" at bounding box center [422, 195] width 7 height 6
radio input "true"
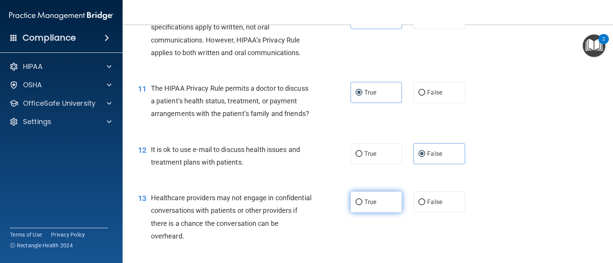
click at [360, 213] on label "True" at bounding box center [376, 202] width 51 height 21
click at [360, 206] on input "True" at bounding box center [359, 203] width 7 height 6
radio input "true"
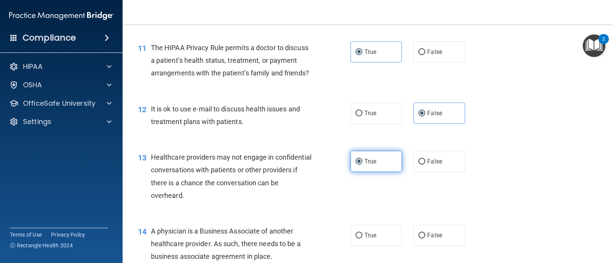
scroll to position [736, 0]
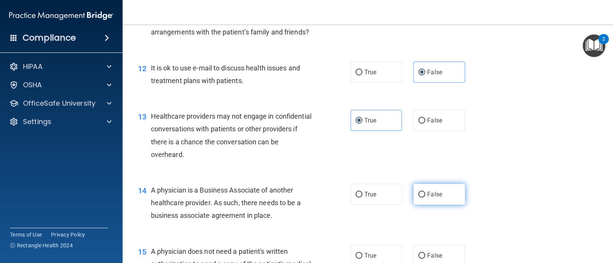
click at [421, 205] on label "False" at bounding box center [439, 194] width 51 height 21
click at [421, 198] on input "False" at bounding box center [422, 195] width 7 height 6
radio input "true"
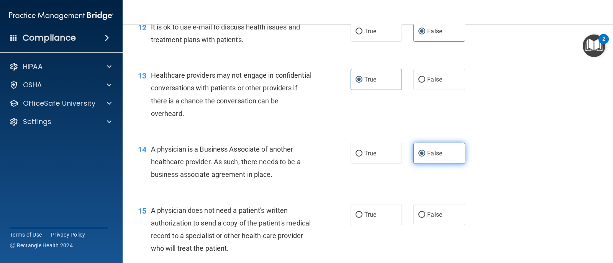
scroll to position [818, 0]
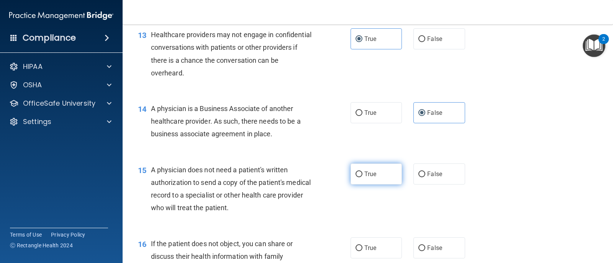
click at [353, 185] on label "True" at bounding box center [376, 174] width 51 height 21
click at [356, 178] on input "True" at bounding box center [359, 175] width 7 height 6
radio input "true"
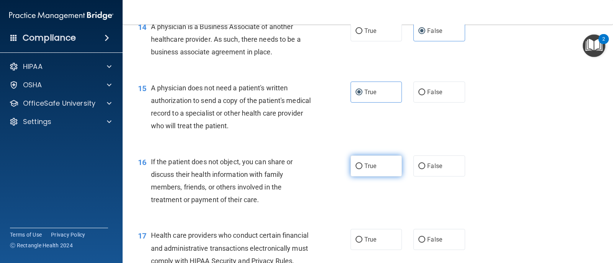
click at [373, 177] on label "True" at bounding box center [376, 166] width 51 height 21
click at [363, 169] on input "True" at bounding box center [359, 167] width 7 height 6
radio input "true"
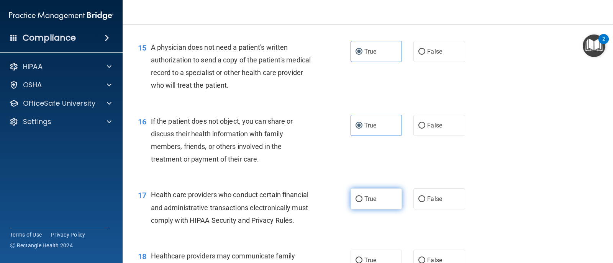
click at [378, 210] on label "True" at bounding box center [376, 199] width 51 height 21
click at [363, 202] on input "True" at bounding box center [359, 200] width 7 height 6
radio input "true"
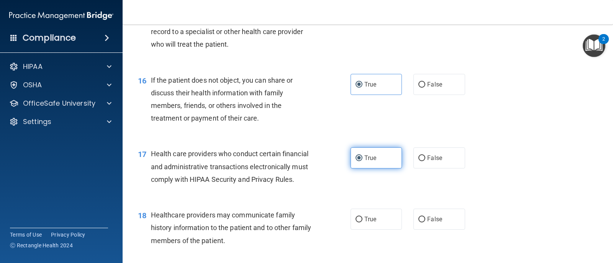
scroll to position [1023, 0]
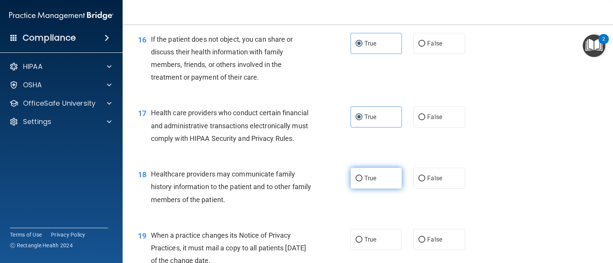
click at [371, 187] on label "True" at bounding box center [376, 178] width 51 height 21
click at [363, 182] on input "True" at bounding box center [359, 179] width 7 height 6
radio input "true"
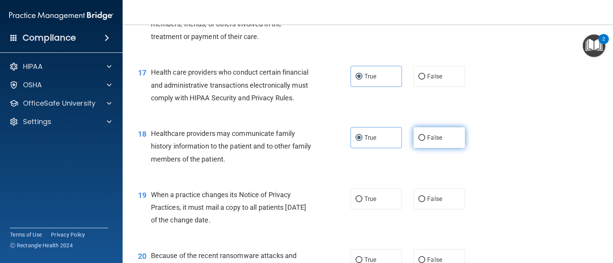
click at [432, 148] on label "False" at bounding box center [439, 137] width 51 height 21
click at [426, 141] on input "False" at bounding box center [422, 138] width 7 height 6
radio input "true"
radio input "false"
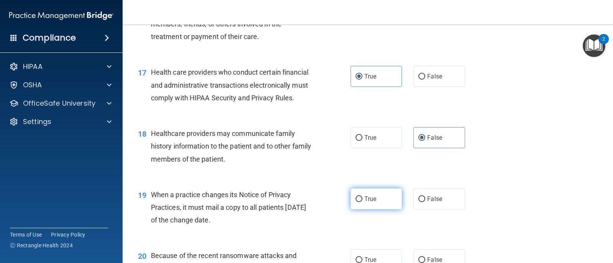
click at [359, 210] on label "True" at bounding box center [376, 199] width 51 height 21
click at [359, 202] on input "True" at bounding box center [359, 200] width 7 height 6
radio input "true"
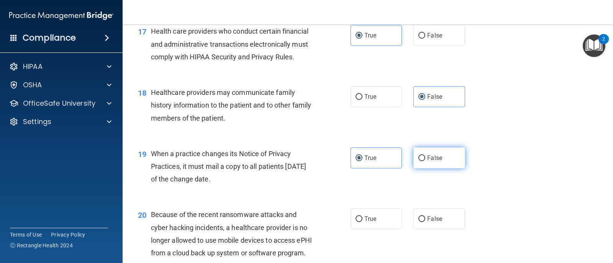
click at [450, 162] on label "False" at bounding box center [439, 158] width 51 height 21
click at [426, 161] on input "False" at bounding box center [422, 159] width 7 height 6
radio input "true"
radio input "false"
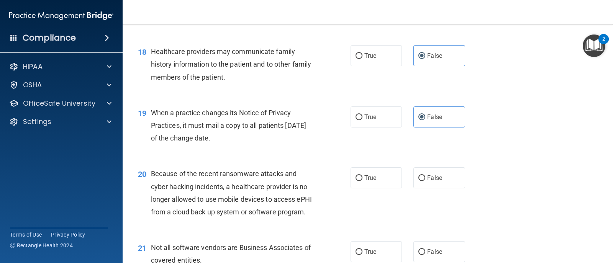
scroll to position [1186, 0]
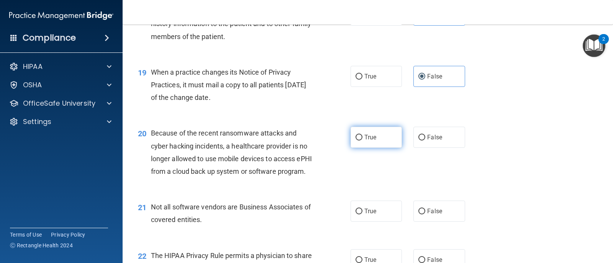
click at [385, 148] on label "True" at bounding box center [376, 137] width 51 height 21
click at [363, 141] on input "True" at bounding box center [359, 138] width 7 height 6
radio input "true"
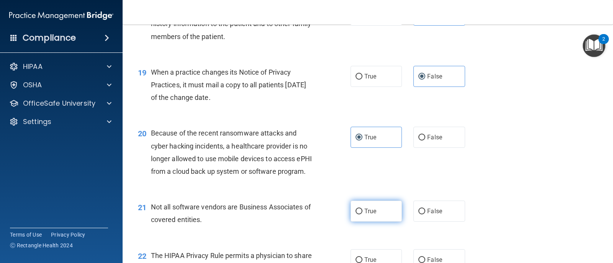
click at [372, 222] on label "True" at bounding box center [376, 211] width 51 height 21
click at [363, 215] on input "True" at bounding box center [359, 212] width 7 height 6
radio input "true"
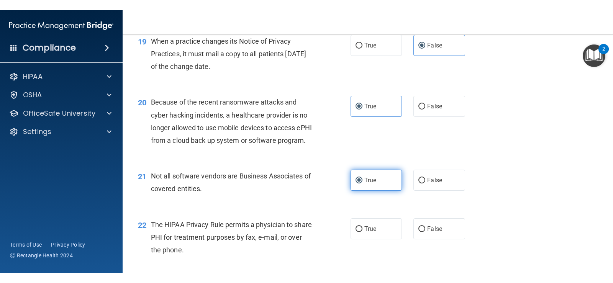
scroll to position [1268, 0]
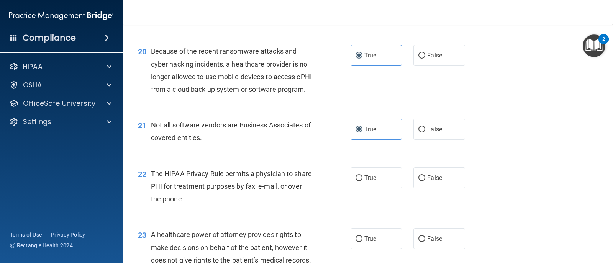
click at [453, 252] on div "23 A healthcare power of attorney provides rights to make decisions on behalf o…" at bounding box center [368, 249] width 472 height 61
click at [379, 219] on div "22 The HIPAA Privacy Rule permits a physician to share PHI for treatment purpos…" at bounding box center [368, 188] width 472 height 61
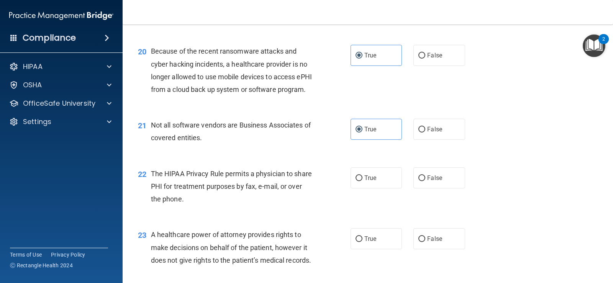
click at [448, 36] on div "19 When a practice changes its Notice of Privacy Practices, it must mail a copy…" at bounding box center [368, 4] width 472 height 61
click at [365, 189] on label "True" at bounding box center [376, 178] width 51 height 21
click at [363, 181] on input "True" at bounding box center [359, 179] width 7 height 6
radio input "true"
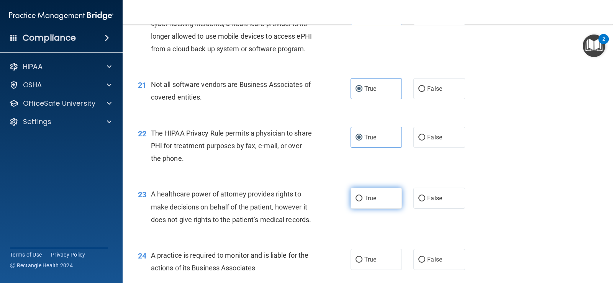
scroll to position [1350, 0]
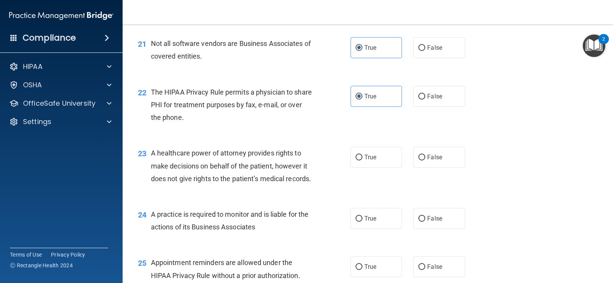
click at [245, 183] on span "A healthcare power of attorney provides rights to make decisions on behalf of t…" at bounding box center [231, 165] width 160 height 33
click at [380, 168] on label "True" at bounding box center [376, 157] width 51 height 21
click at [363, 161] on input "True" at bounding box center [359, 158] width 7 height 6
radio input "true"
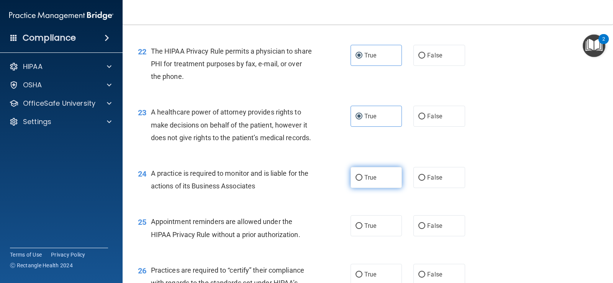
click at [366, 188] on label "True" at bounding box center [376, 177] width 51 height 21
click at [363, 181] on input "True" at bounding box center [359, 178] width 7 height 6
radio input "true"
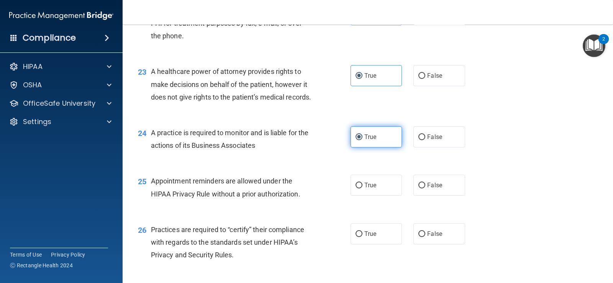
scroll to position [1472, 0]
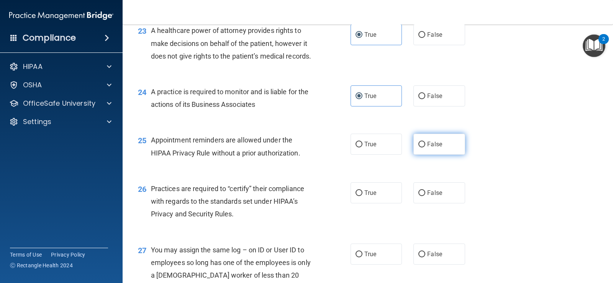
click at [451, 155] on label "False" at bounding box center [439, 144] width 51 height 21
click at [426, 148] on input "False" at bounding box center [422, 145] width 7 height 6
radio input "true"
click at [390, 173] on div "25 Appointment reminders are allowed under the HIPAA Privacy Rule without a pri…" at bounding box center [368, 148] width 472 height 48
click at [360, 148] on input "True" at bounding box center [359, 145] width 7 height 6
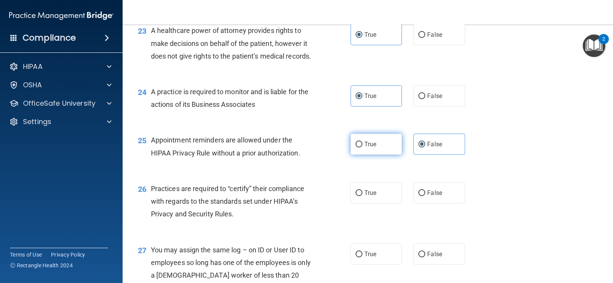
radio input "true"
radio input "false"
click at [446, 234] on div "26 Practices are required to “certify” their compliance with regards to the sta…" at bounding box center [368, 203] width 472 height 61
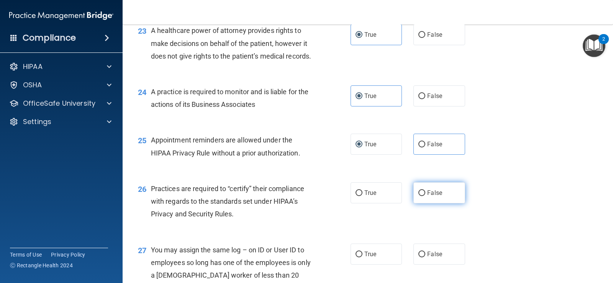
click at [442, 204] on label "False" at bounding box center [439, 193] width 51 height 21
click at [426, 196] on input "False" at bounding box center [422, 194] width 7 height 6
radio input "true"
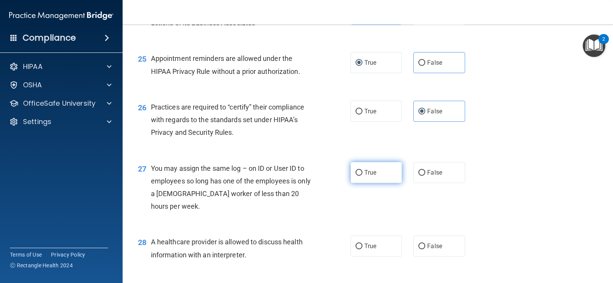
click at [378, 183] on label "True" at bounding box center [376, 172] width 51 height 21
click at [363, 176] on input "True" at bounding box center [359, 173] width 7 height 6
radio input "true"
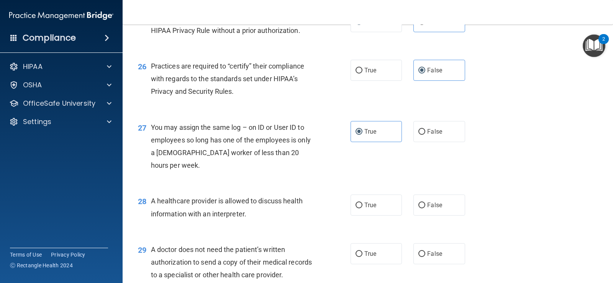
scroll to position [1636, 0]
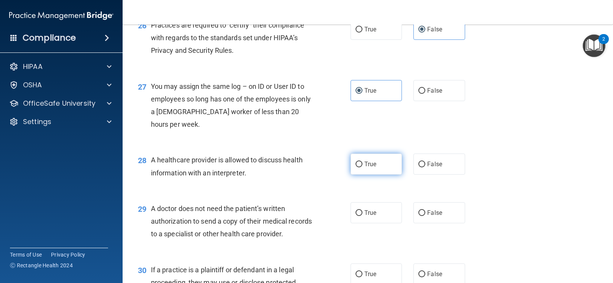
click at [378, 175] on label "True" at bounding box center [376, 164] width 51 height 21
click at [363, 168] on input "True" at bounding box center [359, 165] width 7 height 6
radio input "true"
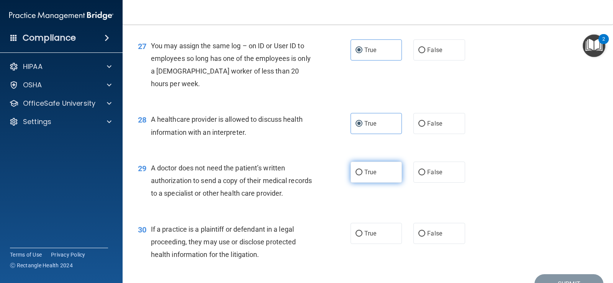
click at [377, 183] on label "True" at bounding box center [376, 172] width 51 height 21
click at [363, 176] on input "True" at bounding box center [359, 173] width 7 height 6
radio input "true"
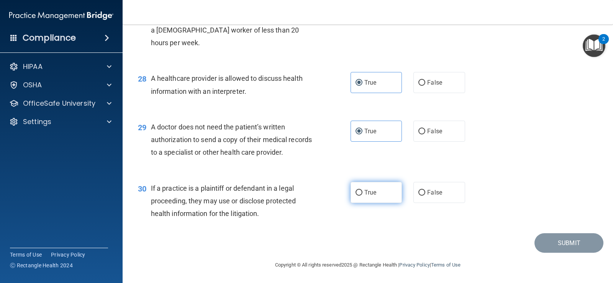
click at [381, 203] on label "True" at bounding box center [376, 192] width 51 height 21
click at [363, 196] on input "True" at bounding box center [359, 193] width 7 height 6
radio input "true"
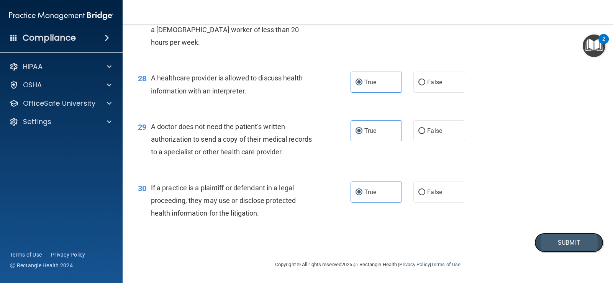
click at [561, 239] on button "Submit" at bounding box center [569, 243] width 69 height 20
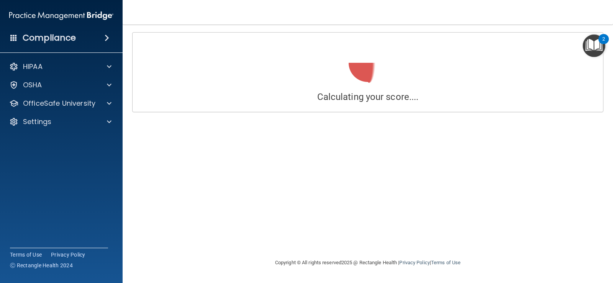
click at [392, 174] on div "Calculating your score.... Success! You've completed " The HIPAA Quiz #2 " with…" at bounding box center [368, 141] width 460 height 219
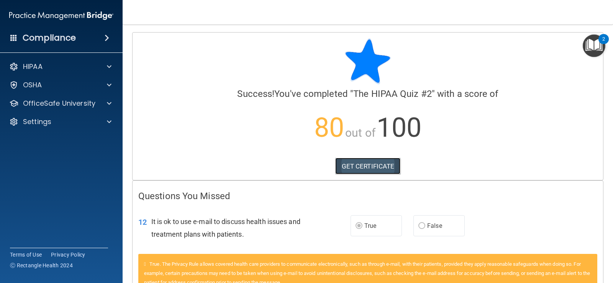
click at [348, 161] on link "GET CERTIFICATE" at bounding box center [369, 166] width 66 height 17
click at [83, 104] on p "OfficeSafe University" at bounding box center [59, 103] width 72 height 9
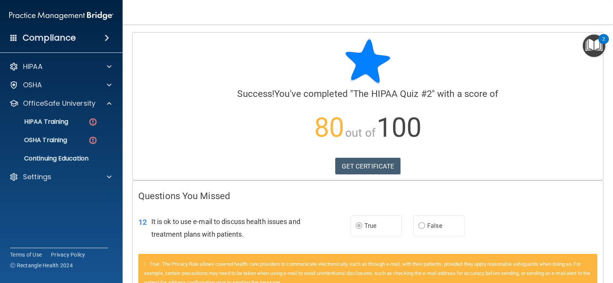
click at [109, 75] on div "HIPAA Documents and Policies Report an Incident Business Associates Emergency P…" at bounding box center [61, 123] width 123 height 135
click at [96, 123] on img at bounding box center [93, 122] width 10 height 10
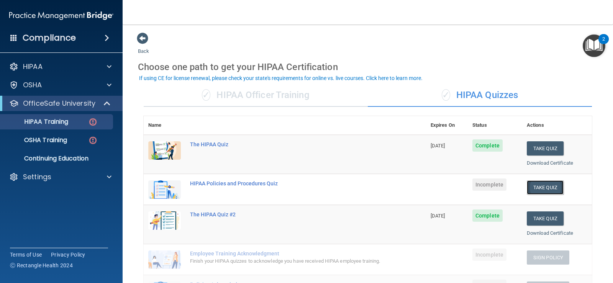
click at [536, 186] on button "Take Quiz" at bounding box center [545, 188] width 37 height 14
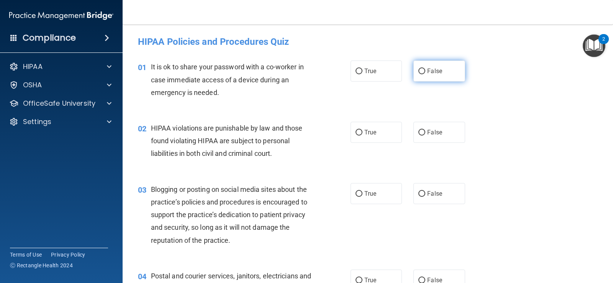
click at [431, 69] on span "False" at bounding box center [435, 70] width 15 height 7
click at [426, 69] on input "False" at bounding box center [422, 72] width 7 height 6
radio input "true"
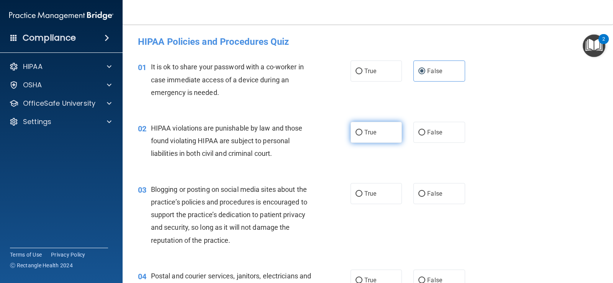
click at [375, 134] on label "True" at bounding box center [376, 132] width 51 height 21
click at [363, 134] on input "True" at bounding box center [359, 133] width 7 height 6
radio input "true"
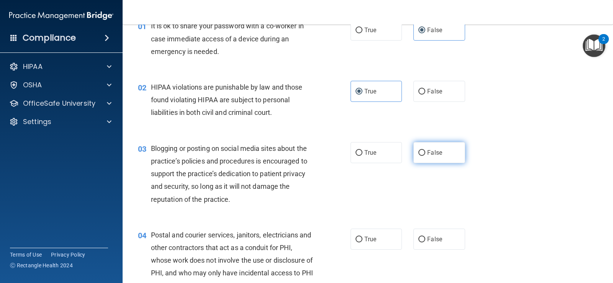
click at [437, 148] on label "False" at bounding box center [439, 152] width 51 height 21
click at [426, 150] on input "False" at bounding box center [422, 153] width 7 height 6
radio input "true"
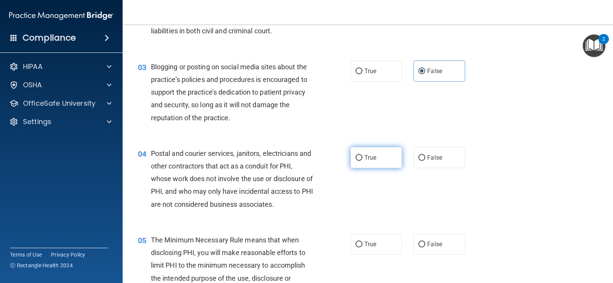
click at [383, 166] on label "True" at bounding box center [376, 157] width 51 height 21
click at [363, 161] on input "True" at bounding box center [359, 158] width 7 height 6
radio input "true"
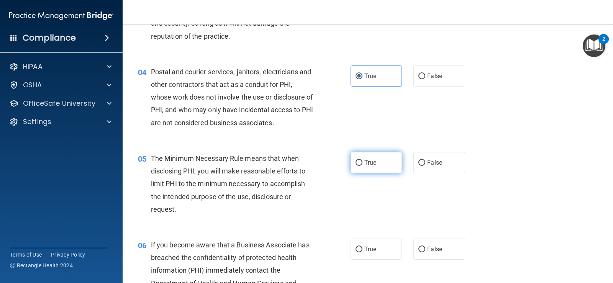
click at [384, 167] on label "True" at bounding box center [376, 162] width 51 height 21
click at [363, 166] on input "True" at bounding box center [359, 163] width 7 height 6
radio input "true"
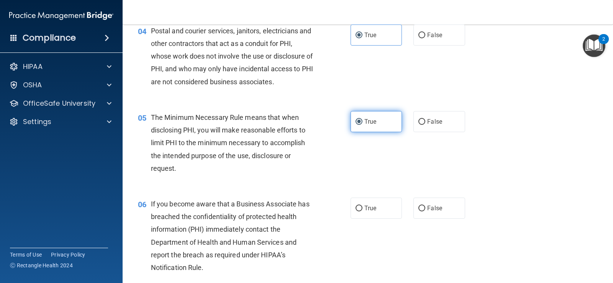
scroll to position [286, 0]
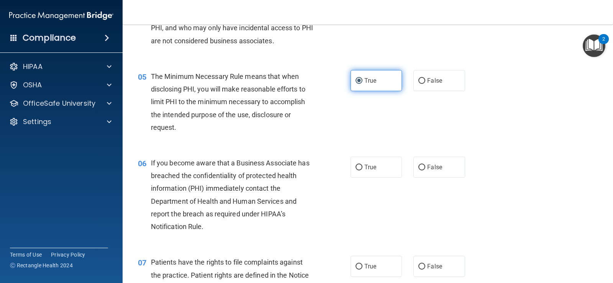
click at [384, 167] on label "True" at bounding box center [376, 167] width 51 height 21
click at [363, 167] on input "True" at bounding box center [359, 168] width 7 height 6
radio input "true"
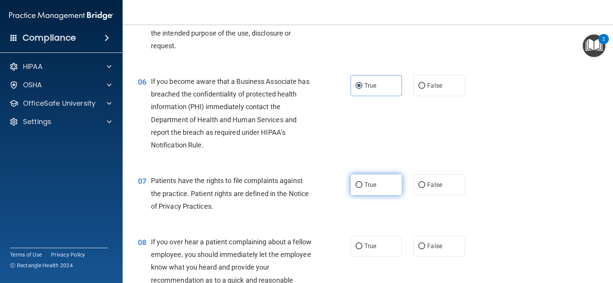
click at [384, 180] on label "True" at bounding box center [376, 184] width 51 height 21
click at [363, 183] on input "True" at bounding box center [359, 186] width 7 height 6
radio input "true"
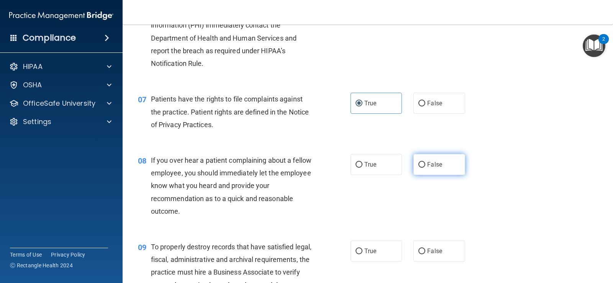
click at [447, 160] on label "False" at bounding box center [439, 164] width 51 height 21
click at [426, 162] on input "False" at bounding box center [422, 165] width 7 height 6
radio input "true"
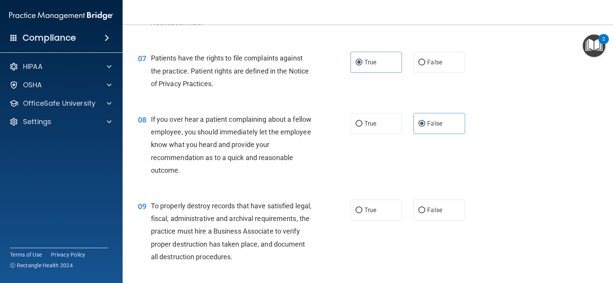
scroll to position [532, 0]
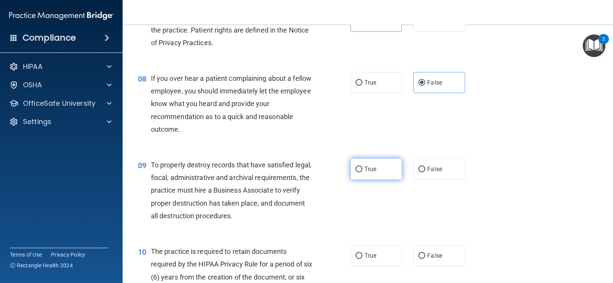
click at [376, 178] on label "True" at bounding box center [376, 169] width 51 height 21
click at [363, 173] on input "True" at bounding box center [359, 170] width 7 height 6
radio input "true"
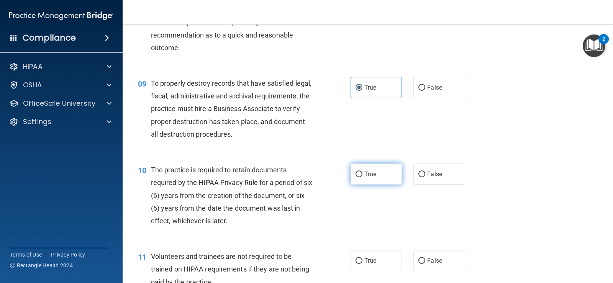
click at [356, 173] on input "True" at bounding box center [359, 175] width 7 height 6
radio input "true"
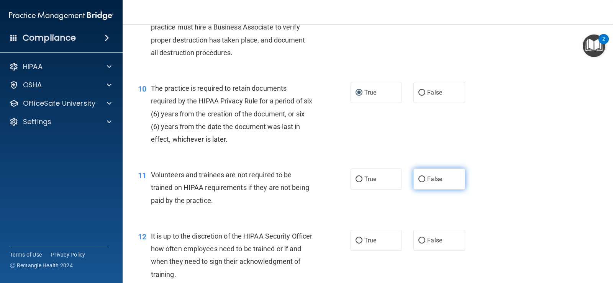
click at [453, 179] on label "False" at bounding box center [439, 179] width 51 height 21
click at [426, 179] on input "False" at bounding box center [422, 180] width 7 height 6
radio input "true"
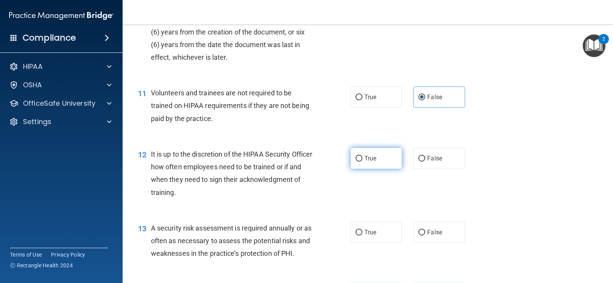
click at [368, 156] on span "True" at bounding box center [371, 158] width 12 height 7
click at [363, 156] on input "True" at bounding box center [359, 159] width 7 height 6
radio input "true"
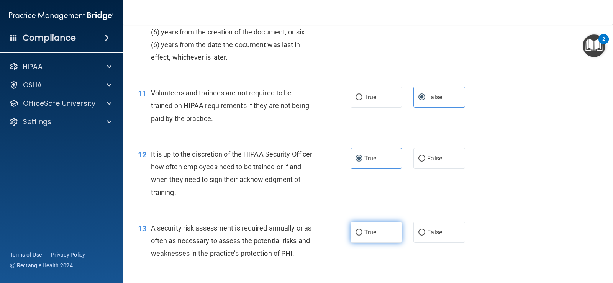
scroll to position [818, 0]
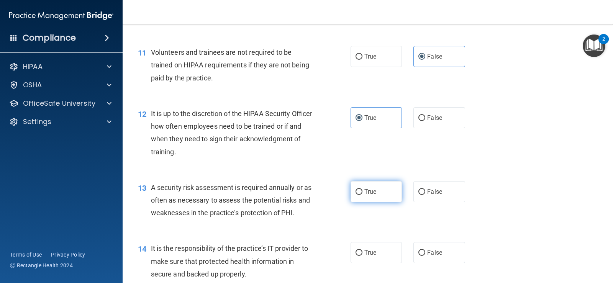
click at [372, 194] on span "True" at bounding box center [371, 191] width 12 height 7
click at [363, 194] on input "True" at bounding box center [359, 192] width 7 height 6
radio input "true"
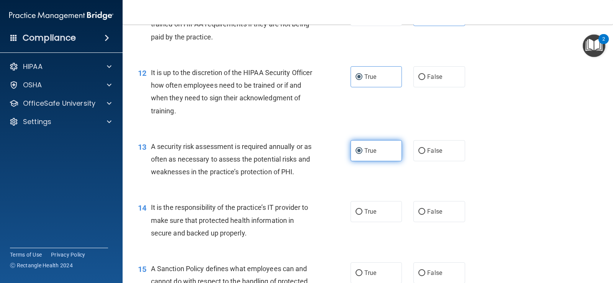
scroll to position [900, 0]
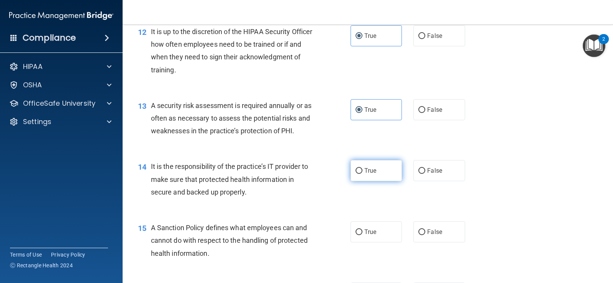
click at [361, 165] on label "True" at bounding box center [376, 170] width 51 height 21
click at [361, 168] on input "True" at bounding box center [359, 171] width 7 height 6
radio input "true"
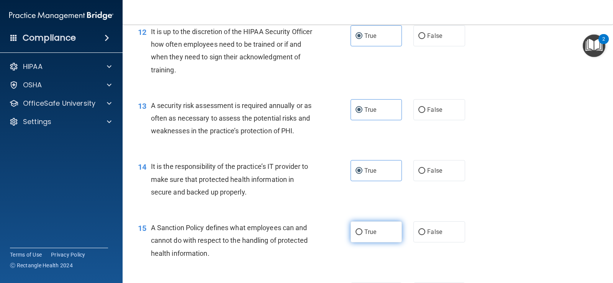
scroll to position [941, 0]
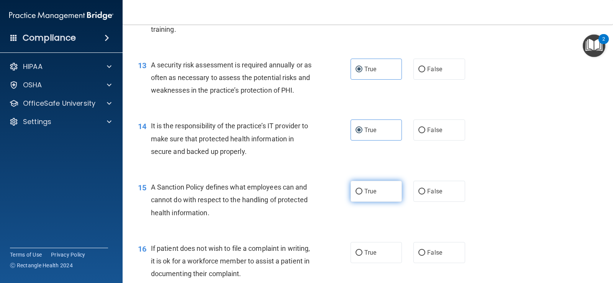
click at [366, 192] on span "True" at bounding box center [371, 191] width 12 height 7
click at [363, 192] on input "True" at bounding box center [359, 192] width 7 height 6
radio input "true"
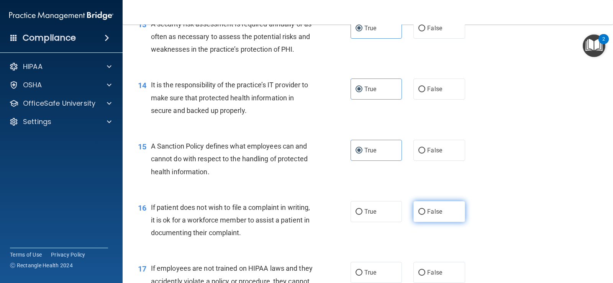
click at [420, 210] on input "False" at bounding box center [422, 212] width 7 height 6
radio input "true"
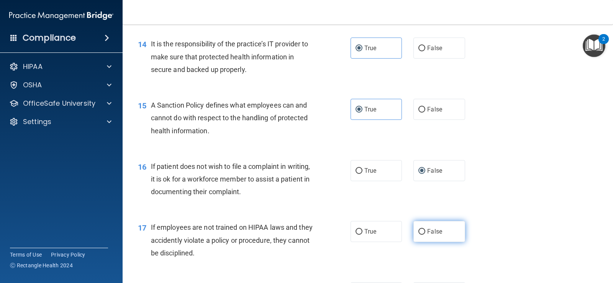
click at [429, 233] on span "False" at bounding box center [435, 231] width 15 height 7
click at [426, 233] on input "False" at bounding box center [422, 232] width 7 height 6
radio input "true"
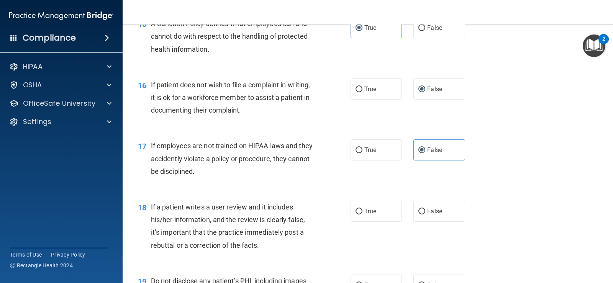
scroll to position [1145, 0]
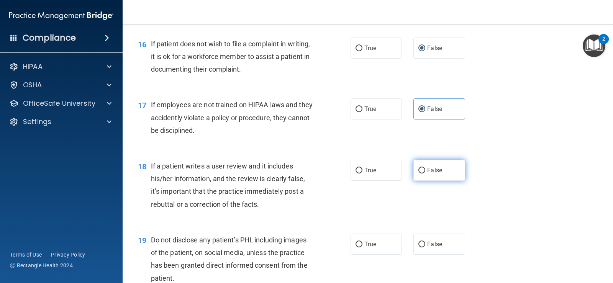
click at [434, 173] on span "False" at bounding box center [435, 170] width 15 height 7
click at [426, 173] on input "False" at bounding box center [422, 171] width 7 height 6
radio input "true"
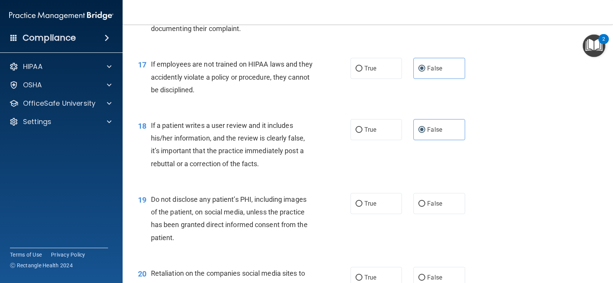
scroll to position [1227, 0]
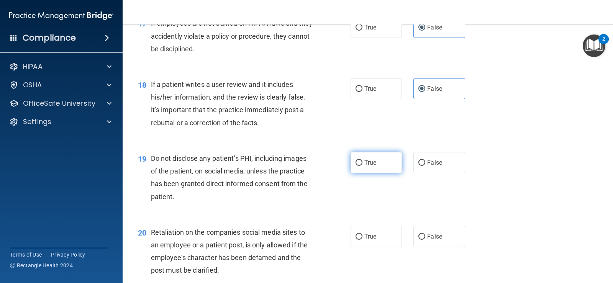
click at [385, 156] on label "True" at bounding box center [376, 162] width 51 height 21
click at [363, 160] on input "True" at bounding box center [359, 163] width 7 height 6
radio input "true"
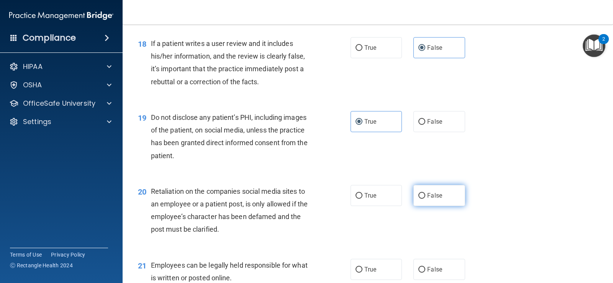
click at [441, 189] on label "False" at bounding box center [439, 195] width 51 height 21
click at [426, 193] on input "False" at bounding box center [422, 196] width 7 height 6
radio input "true"
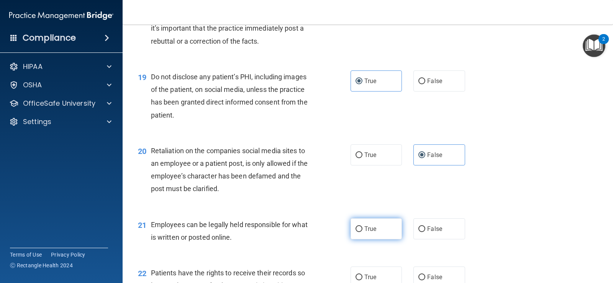
click at [359, 229] on input "True" at bounding box center [359, 230] width 7 height 6
radio input "true"
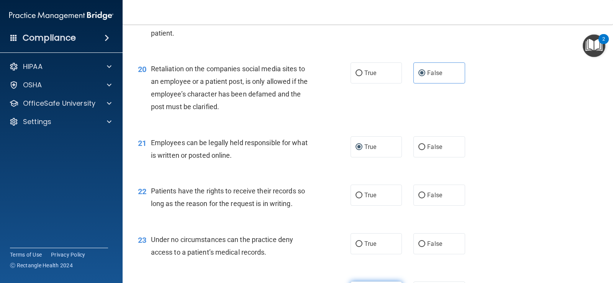
scroll to position [1431, 0]
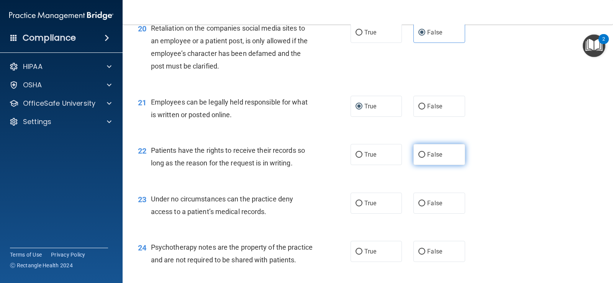
click at [428, 154] on span "False" at bounding box center [435, 154] width 15 height 7
click at [426, 154] on input "False" at bounding box center [422, 155] width 7 height 6
radio input "true"
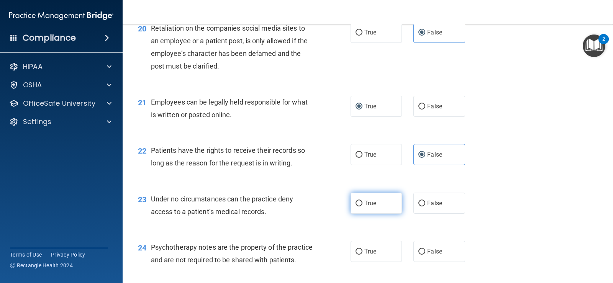
click at [378, 193] on label "True" at bounding box center [376, 203] width 51 height 21
click at [363, 201] on input "True" at bounding box center [359, 204] width 7 height 6
radio input "true"
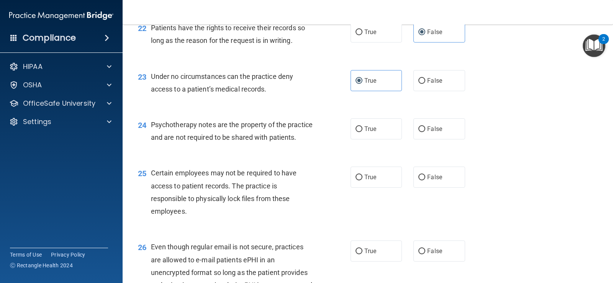
scroll to position [1513, 0]
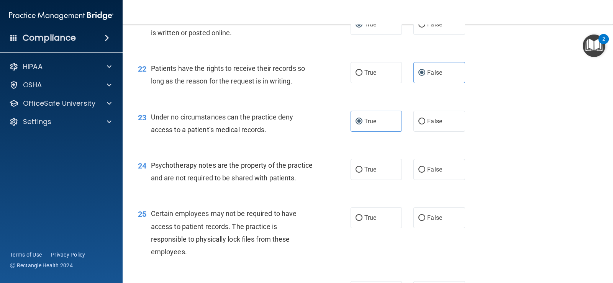
click button "Take the quiz anyway!" at bounding box center [0, 0] width 0 height 0
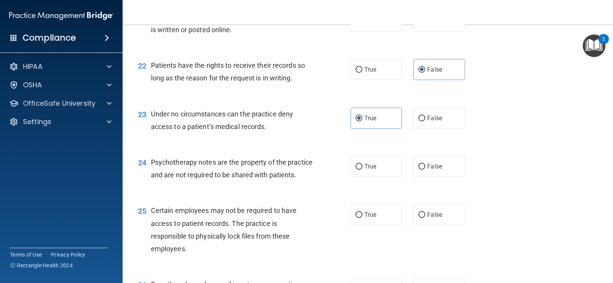
scroll to position [1598, 0]
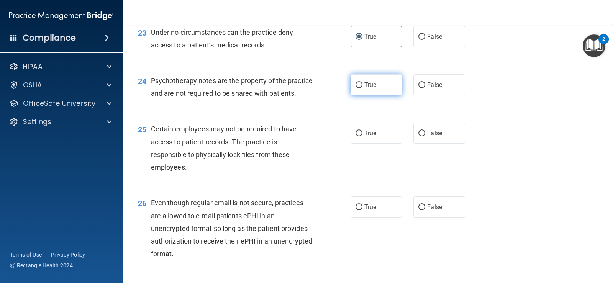
click at [391, 89] on label "True" at bounding box center [376, 84] width 51 height 21
click at [363, 88] on input "True" at bounding box center [359, 85] width 7 height 6
radio input "true"
click at [445, 74] on label "False" at bounding box center [439, 84] width 51 height 21
click at [426, 82] on input "False" at bounding box center [422, 85] width 7 height 6
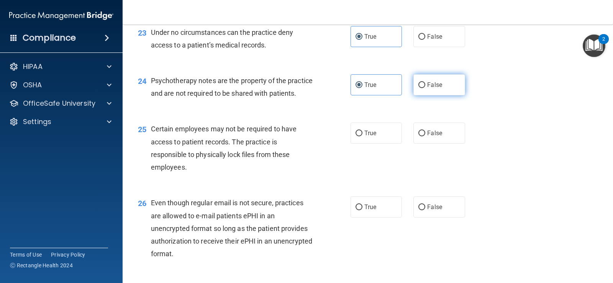
radio input "true"
radio input "false"
click at [419, 137] on input "False" at bounding box center [422, 134] width 7 height 6
radio input "true"
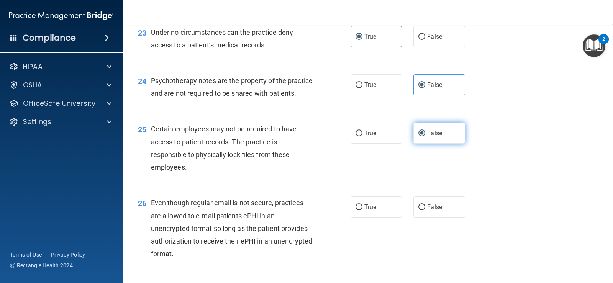
scroll to position [1680, 0]
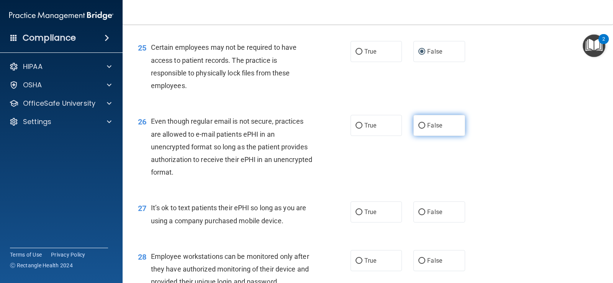
click at [457, 133] on label "False" at bounding box center [439, 125] width 51 height 21
click at [426, 129] on input "False" at bounding box center [422, 126] width 7 height 6
radio input "true"
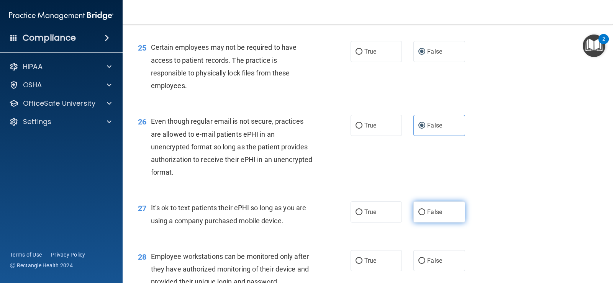
scroll to position [1762, 0]
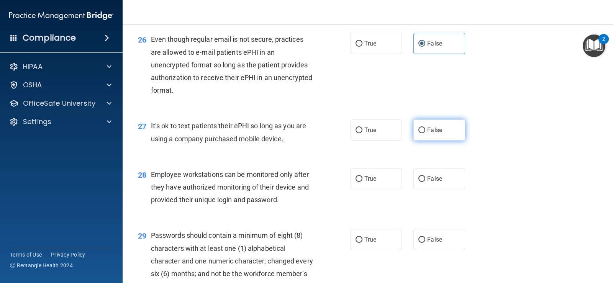
click at [448, 141] on label "False" at bounding box center [439, 130] width 51 height 21
click at [426, 133] on input "False" at bounding box center [422, 131] width 7 height 6
radio input "true"
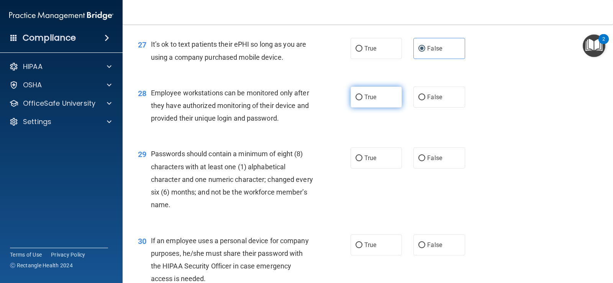
click at [367, 101] on span "True" at bounding box center [371, 97] width 12 height 7
click at [363, 100] on input "True" at bounding box center [359, 98] width 7 height 6
radio input "true"
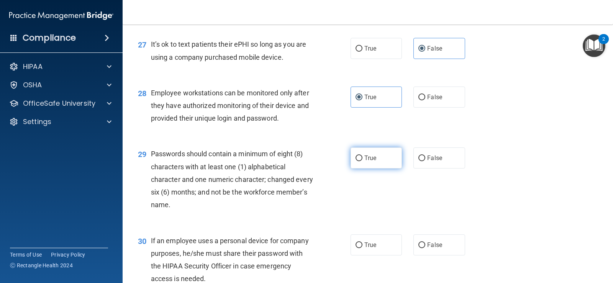
scroll to position [1885, 0]
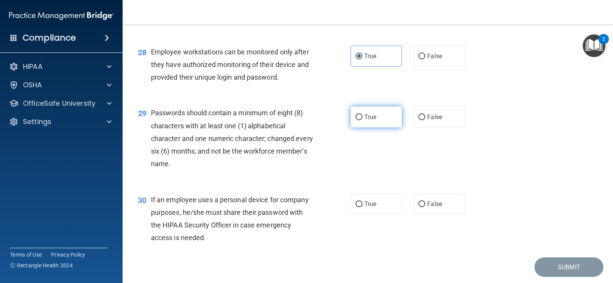
click at [361, 122] on label "True" at bounding box center [376, 117] width 51 height 21
click at [361, 120] on input "True" at bounding box center [359, 118] width 7 height 6
radio input "true"
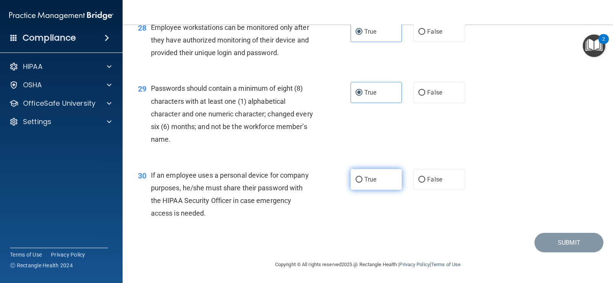
click at [380, 174] on label "True" at bounding box center [376, 179] width 51 height 21
click at [363, 177] on input "True" at bounding box center [359, 180] width 7 height 6
radio input "true"
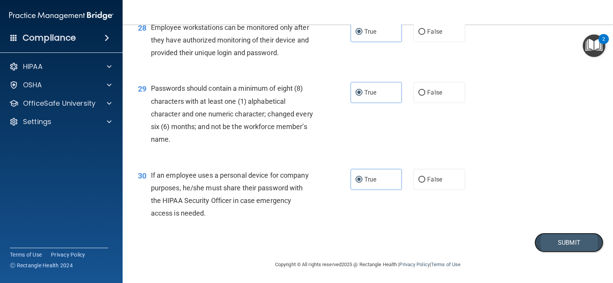
click at [545, 239] on button "Submit" at bounding box center [569, 243] width 69 height 20
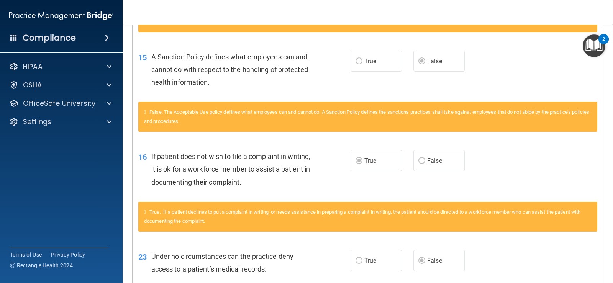
scroll to position [655, 0]
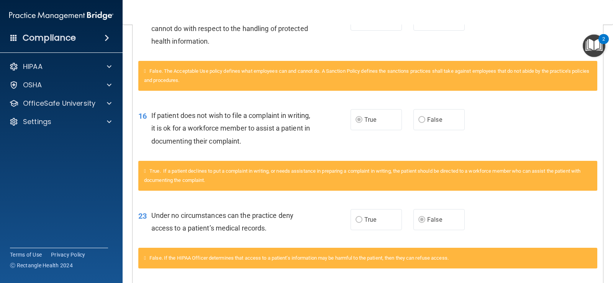
drag, startPoint x: 339, startPoint y: 74, endPoint x: 553, endPoint y: 2, distance: 226.6
click at [553, 2] on nav "Toggle navigation Alisha Holt [EMAIL_ADDRESS][DOMAIN_NAME] Manage My Enterprise…" at bounding box center [368, 12] width 491 height 25
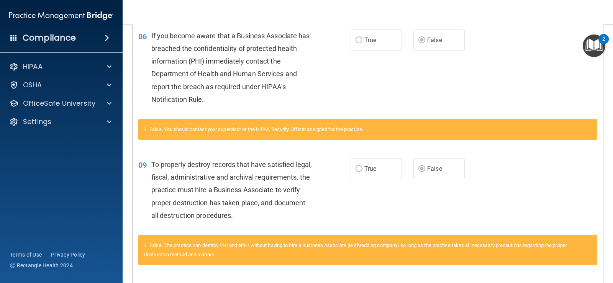
scroll to position [0, 0]
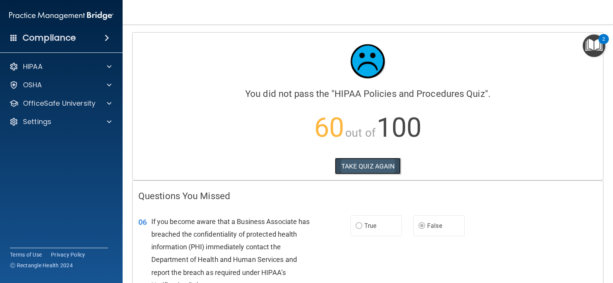
click at [385, 166] on button "TAKE QUIZ AGAIN" at bounding box center [368, 166] width 66 height 17
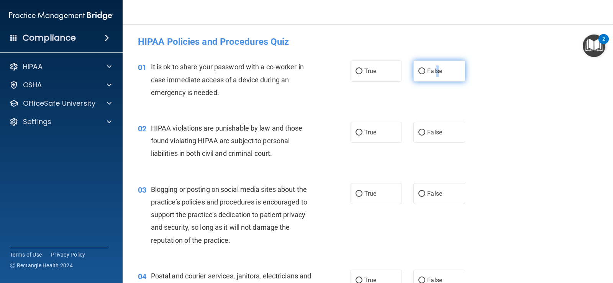
click at [434, 74] on span "False" at bounding box center [435, 70] width 15 height 7
click at [426, 74] on input "False" at bounding box center [422, 72] width 7 height 6
radio input "true"
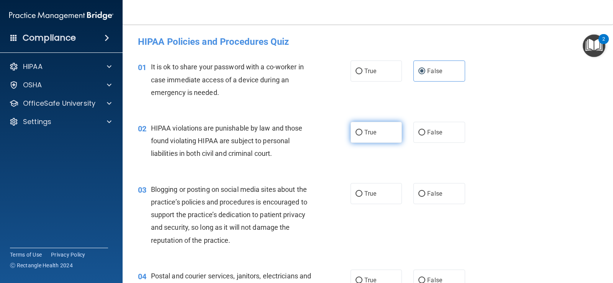
click at [351, 135] on label "True" at bounding box center [376, 132] width 51 height 21
click at [356, 135] on input "True" at bounding box center [359, 133] width 7 height 6
radio input "true"
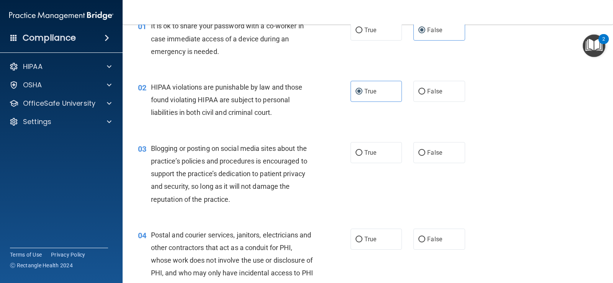
scroll to position [82, 0]
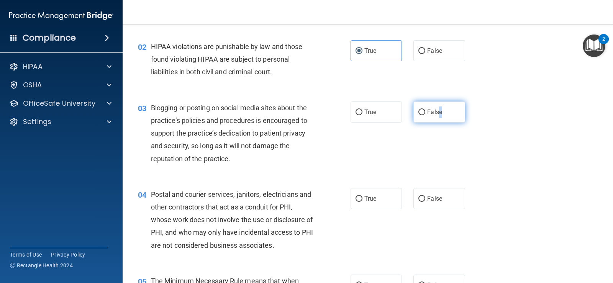
click at [437, 118] on label "False" at bounding box center [439, 112] width 51 height 21
click at [426, 115] on input "False" at bounding box center [422, 113] width 7 height 6
radio input "true"
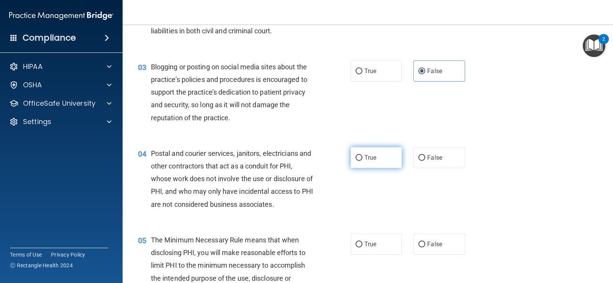
click at [390, 151] on label "True" at bounding box center [376, 157] width 51 height 21
click at [363, 155] on input "True" at bounding box center [359, 158] width 7 height 6
radio input "true"
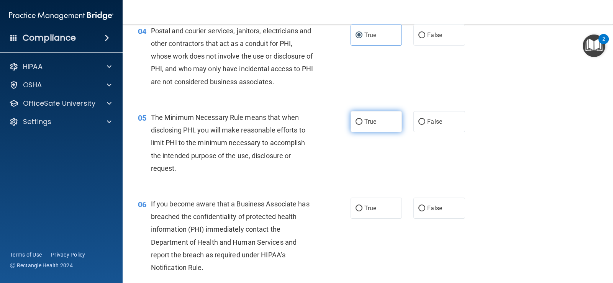
click at [364, 115] on label "True" at bounding box center [376, 121] width 51 height 21
click at [363, 119] on input "True" at bounding box center [359, 122] width 7 height 6
radio input "true"
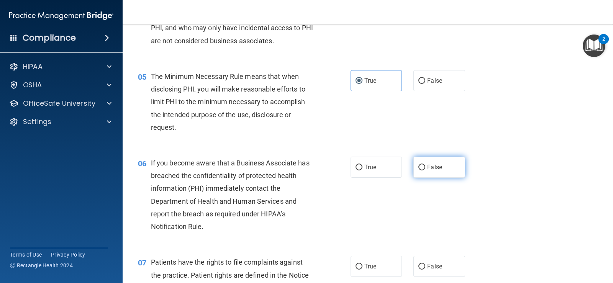
click at [439, 172] on label "False" at bounding box center [439, 167] width 51 height 21
click at [426, 171] on input "False" at bounding box center [422, 168] width 7 height 6
radio input "true"
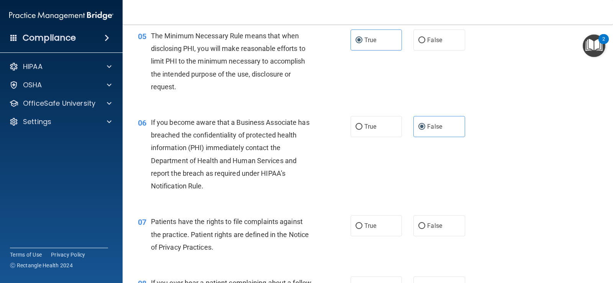
scroll to position [368, 0]
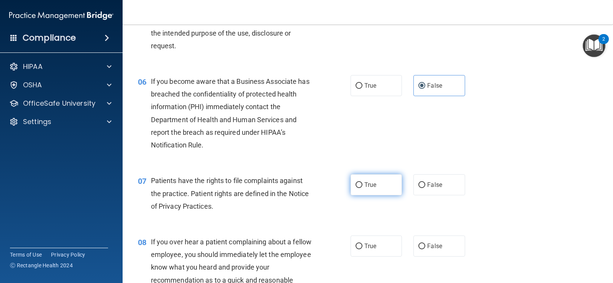
click at [352, 184] on label "True" at bounding box center [376, 184] width 51 height 21
click at [356, 184] on input "True" at bounding box center [359, 186] width 7 height 6
radio input "true"
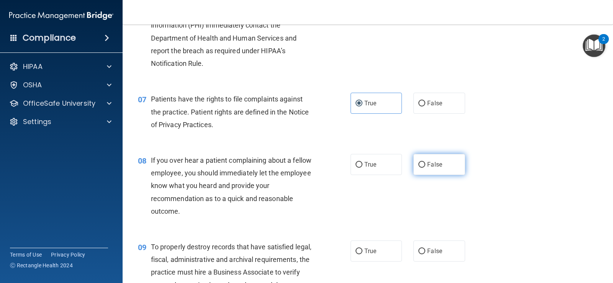
click at [429, 160] on label "False" at bounding box center [439, 164] width 51 height 21
click at [426, 162] on input "False" at bounding box center [422, 165] width 7 height 6
radio input "true"
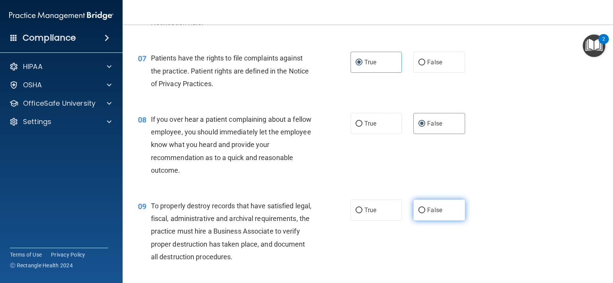
click at [425, 215] on label "False" at bounding box center [439, 210] width 51 height 21
click at [425, 214] on input "False" at bounding box center [422, 211] width 7 height 6
radio input "true"
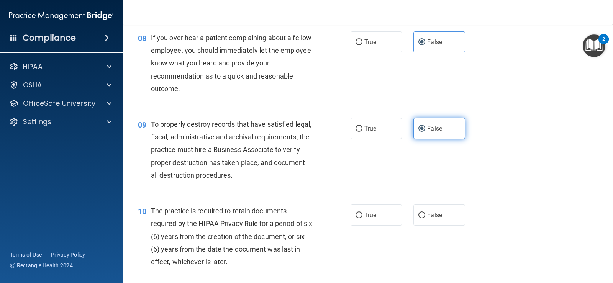
scroll to position [613, 0]
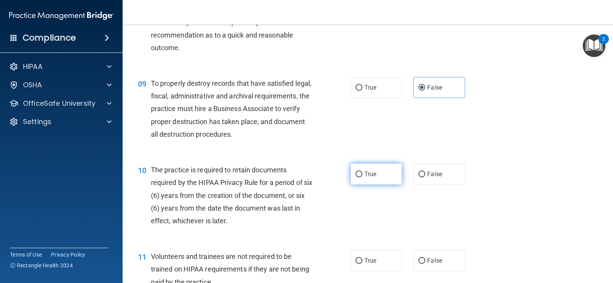
click at [361, 170] on label "True" at bounding box center [376, 174] width 51 height 21
click at [361, 172] on input "True" at bounding box center [359, 175] width 7 height 6
radio input "true"
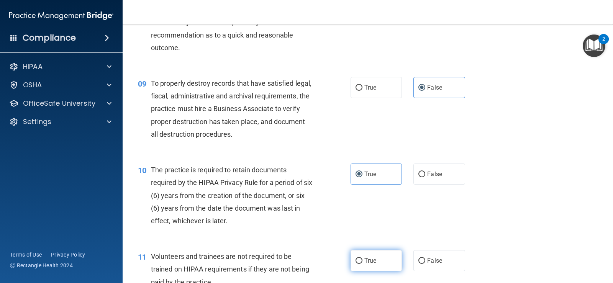
scroll to position [695, 0]
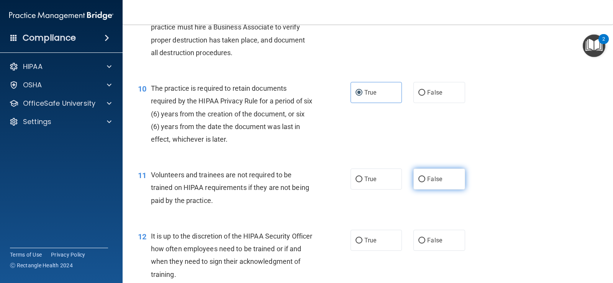
click at [452, 176] on label "False" at bounding box center [439, 179] width 51 height 21
click at [426, 177] on input "False" at bounding box center [422, 180] width 7 height 6
radio input "true"
click at [427, 247] on label "False" at bounding box center [439, 240] width 51 height 21
click at [426, 244] on input "False" at bounding box center [422, 241] width 7 height 6
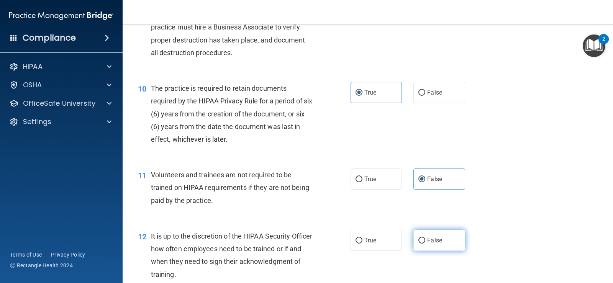
radio input "true"
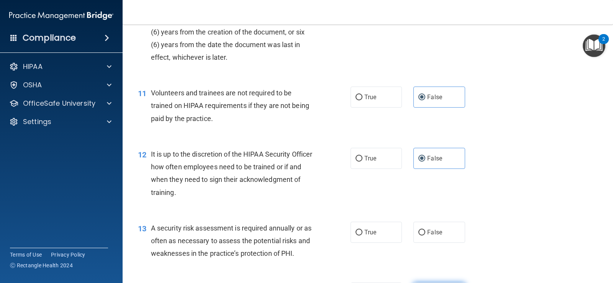
scroll to position [818, 0]
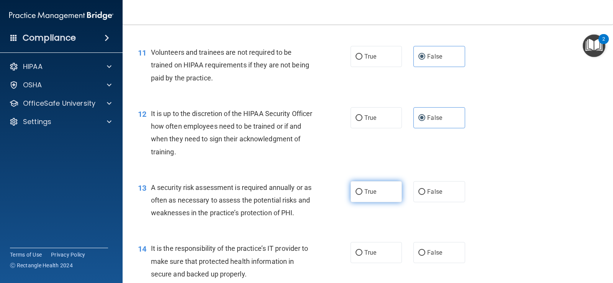
click at [382, 194] on label "True" at bounding box center [376, 191] width 51 height 21
click at [363, 194] on input "True" at bounding box center [359, 192] width 7 height 6
radio input "true"
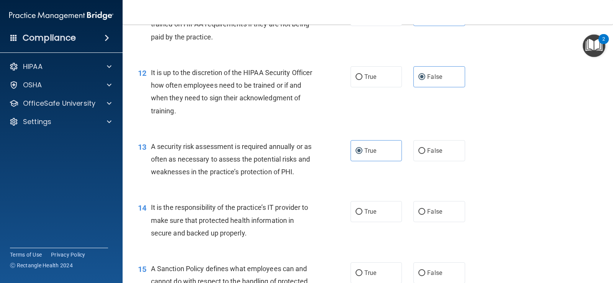
scroll to position [900, 0]
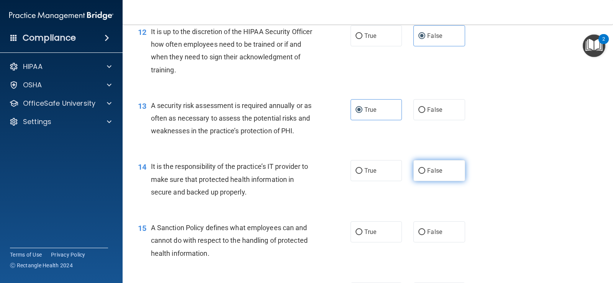
click at [420, 166] on label "False" at bounding box center [439, 170] width 51 height 21
click at [420, 168] on input "False" at bounding box center [422, 171] width 7 height 6
radio input "true"
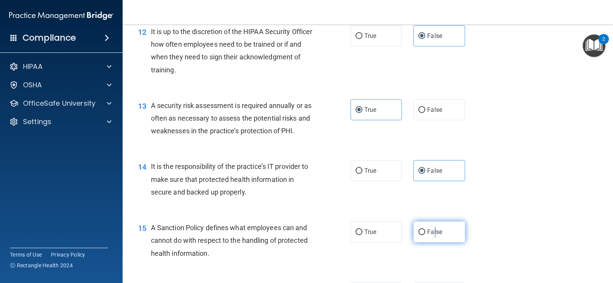
click at [432, 229] on span "False" at bounding box center [435, 232] width 15 height 7
click at [426, 230] on input "False" at bounding box center [422, 233] width 7 height 6
radio input "true"
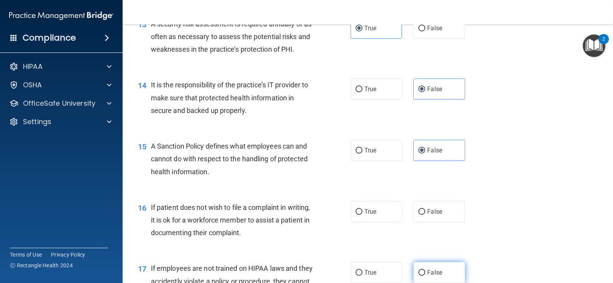
scroll to position [1023, 0]
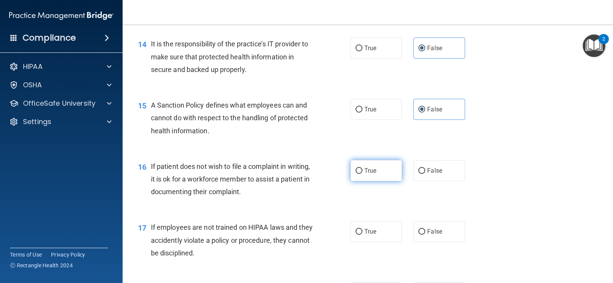
click at [369, 168] on span "True" at bounding box center [371, 170] width 12 height 7
click at [363, 168] on input "True" at bounding box center [359, 171] width 7 height 6
radio input "true"
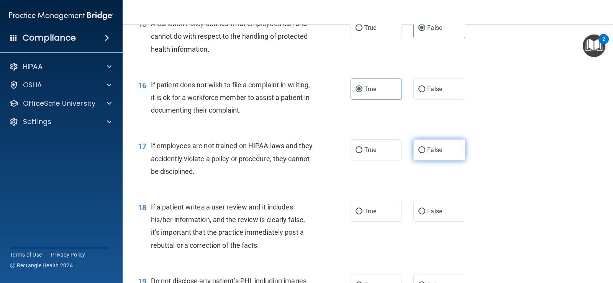
click at [419, 143] on label "False" at bounding box center [439, 150] width 51 height 21
click at [419, 148] on input "False" at bounding box center [422, 151] width 7 height 6
radio input "true"
click at [431, 204] on label "False" at bounding box center [439, 211] width 51 height 21
click at [426, 209] on input "False" at bounding box center [422, 212] width 7 height 6
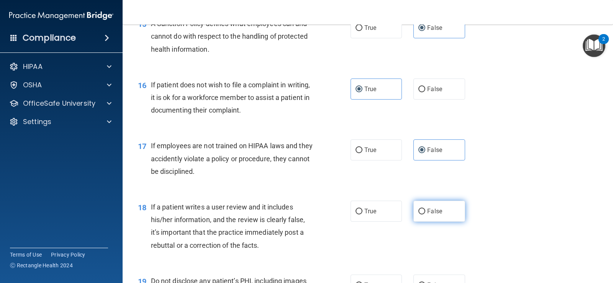
radio input "true"
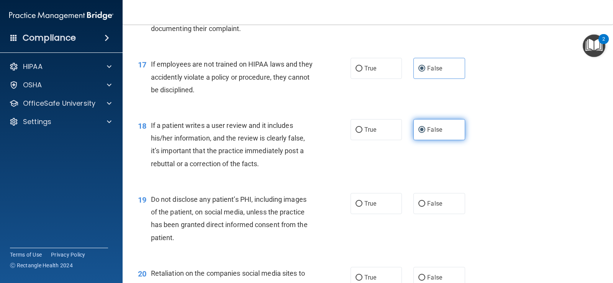
scroll to position [1227, 0]
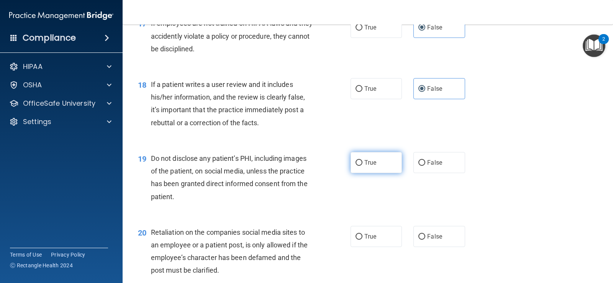
click at [365, 169] on label "True" at bounding box center [376, 162] width 51 height 21
click at [363, 166] on input "True" at bounding box center [359, 163] width 7 height 6
radio input "true"
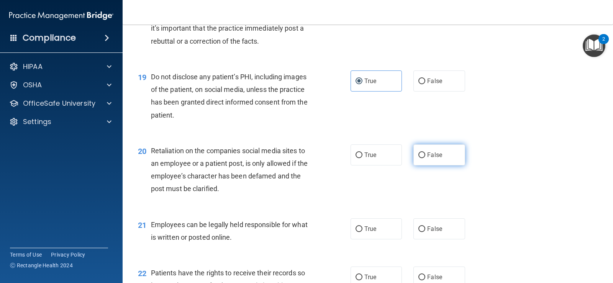
click at [434, 161] on label "False" at bounding box center [439, 155] width 51 height 21
click at [426, 158] on input "False" at bounding box center [422, 156] width 7 height 6
radio input "true"
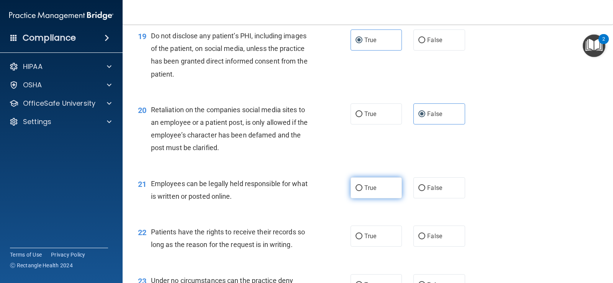
click at [356, 191] on input "True" at bounding box center [359, 189] width 7 height 6
radio input "true"
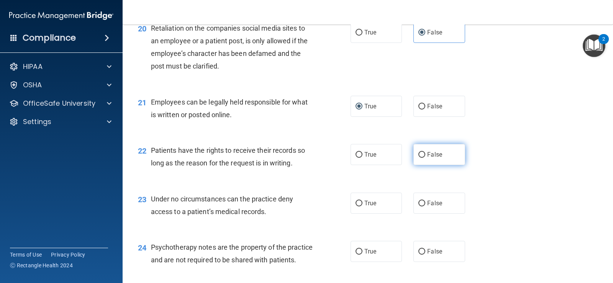
click at [436, 161] on label "False" at bounding box center [439, 154] width 51 height 21
click at [426, 158] on input "False" at bounding box center [422, 155] width 7 height 6
radio input "true"
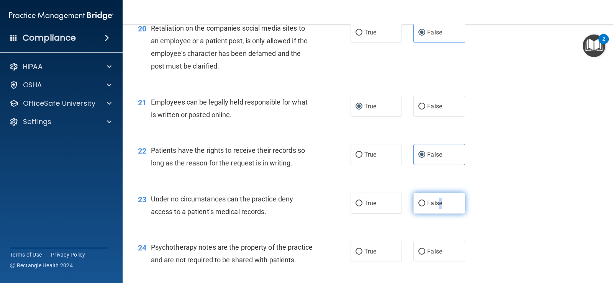
click at [437, 206] on span "False" at bounding box center [435, 203] width 15 height 7
click at [426, 206] on input "False" at bounding box center [422, 204] width 7 height 6
radio input "true"
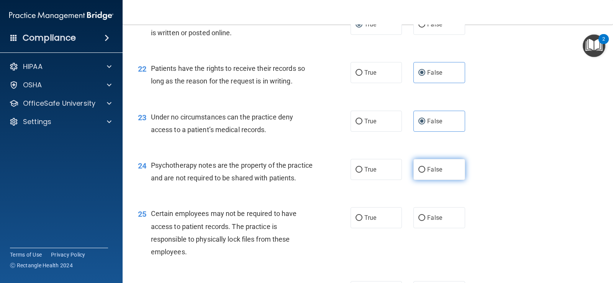
click at [428, 170] on span "False" at bounding box center [435, 169] width 15 height 7
click at [424, 170] on input "False" at bounding box center [422, 170] width 7 height 6
radio input "true"
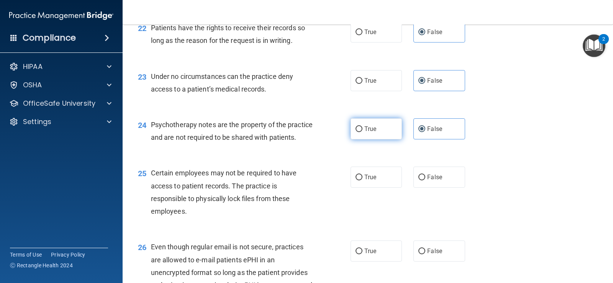
click at [375, 126] on label "True" at bounding box center [376, 128] width 51 height 21
click at [363, 127] on input "True" at bounding box center [359, 130] width 7 height 6
radio input "true"
radio input "false"
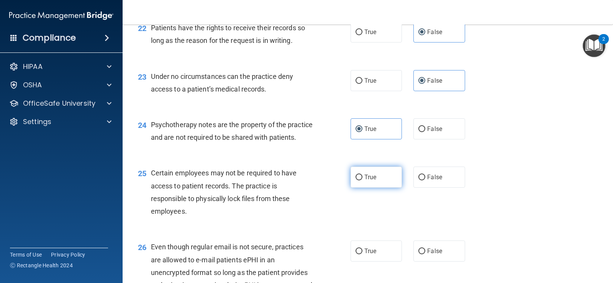
click at [367, 181] on span "True" at bounding box center [371, 177] width 12 height 7
click at [363, 181] on input "True" at bounding box center [359, 178] width 7 height 6
radio input "true"
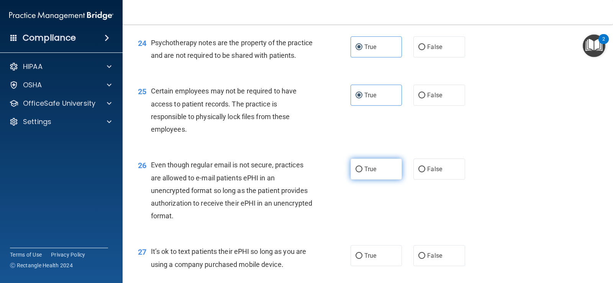
click at [368, 173] on span "True" at bounding box center [371, 169] width 12 height 7
click at [363, 173] on input "True" at bounding box center [359, 170] width 7 height 6
radio input "true"
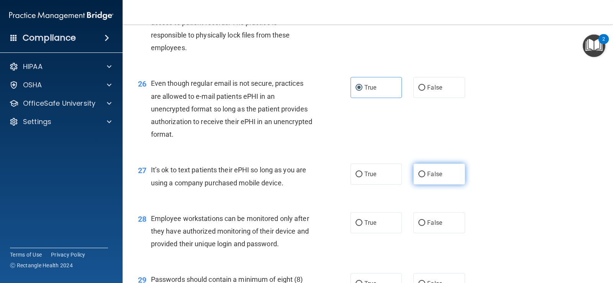
click at [428, 178] on span "False" at bounding box center [435, 174] width 15 height 7
click at [426, 178] on input "False" at bounding box center [422, 175] width 7 height 6
radio input "true"
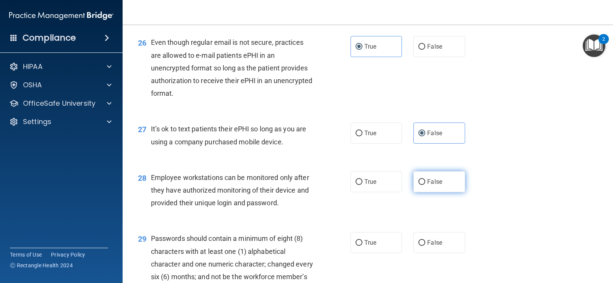
click at [419, 185] on input "False" at bounding box center [422, 182] width 7 height 6
radio input "true"
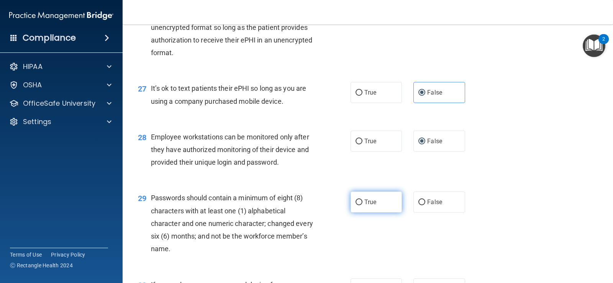
click at [379, 213] on label "True" at bounding box center [376, 202] width 51 height 21
click at [363, 206] on input "True" at bounding box center [359, 203] width 7 height 6
radio input "true"
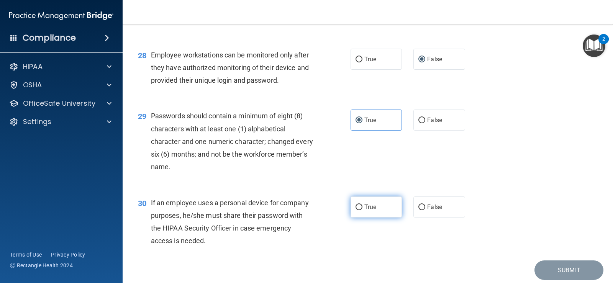
click at [375, 218] on label "True" at bounding box center [376, 207] width 51 height 21
click at [363, 211] on input "True" at bounding box center [359, 208] width 7 height 6
radio input "true"
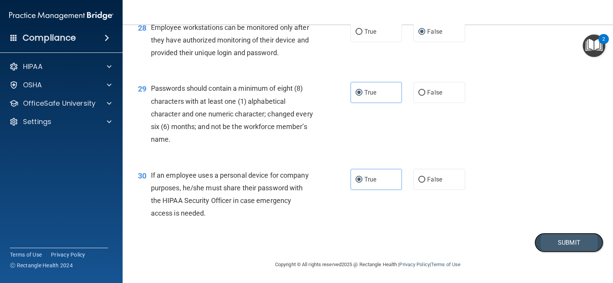
click at [547, 243] on button "Submit" at bounding box center [569, 243] width 69 height 20
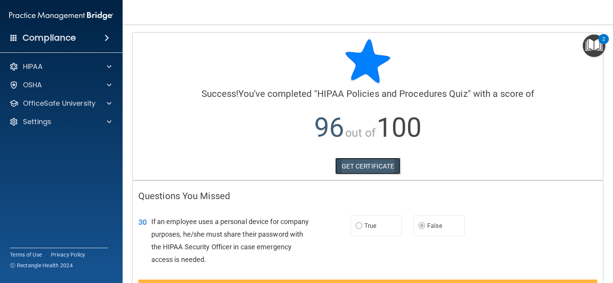
click at [377, 169] on link "GET CERTIFICATE" at bounding box center [369, 166] width 66 height 17
click at [110, 61] on div "HIPAA" at bounding box center [61, 66] width 123 height 15
click at [109, 64] on span at bounding box center [109, 66] width 5 height 9
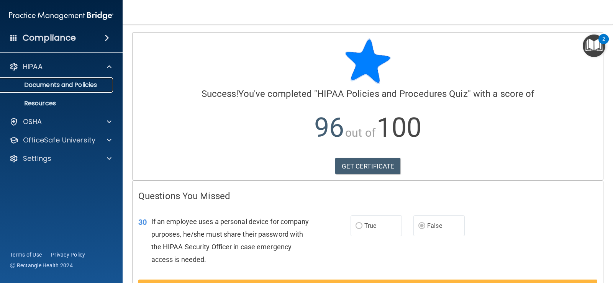
click at [92, 83] on p "Documents and Policies" at bounding box center [57, 85] width 105 height 8
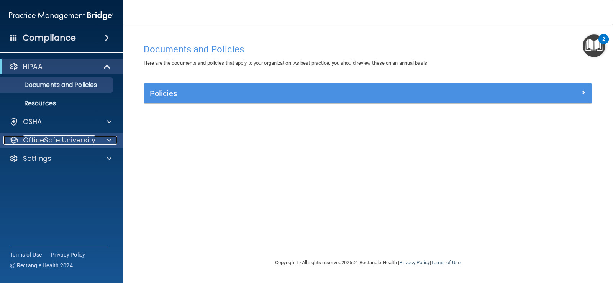
click at [113, 143] on div at bounding box center [108, 140] width 19 height 9
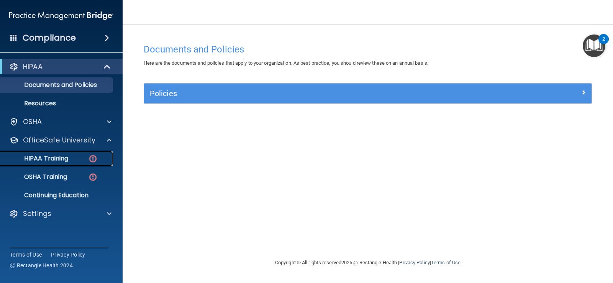
click at [54, 157] on p "HIPAA Training" at bounding box center [36, 159] width 63 height 8
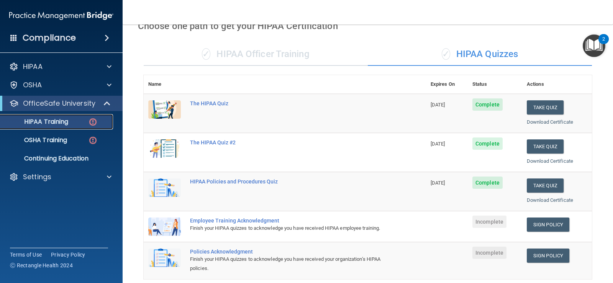
scroll to position [123, 0]
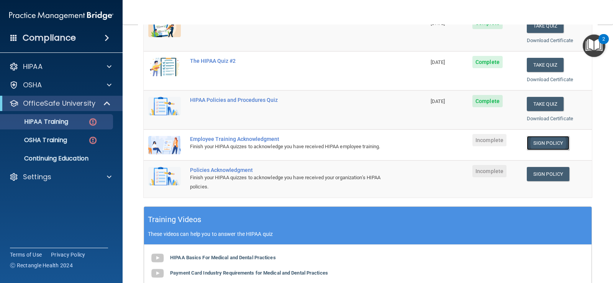
click at [546, 138] on link "Sign Policy" at bounding box center [548, 143] width 43 height 14
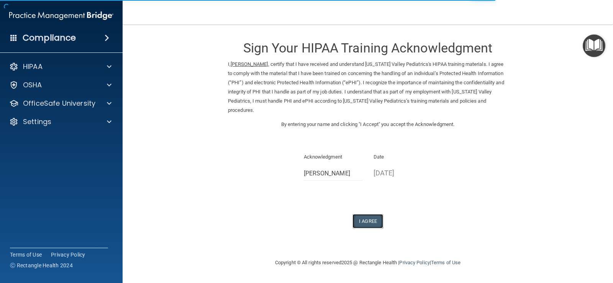
click at [358, 219] on button "I Agree" at bounding box center [368, 221] width 31 height 14
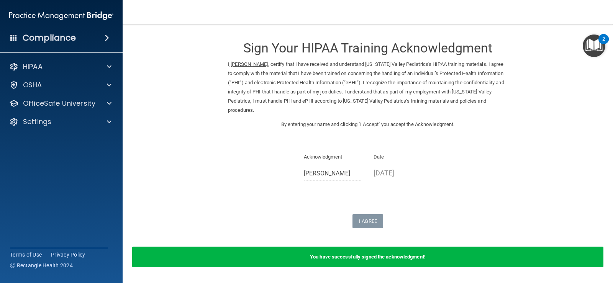
scroll to position [24, 0]
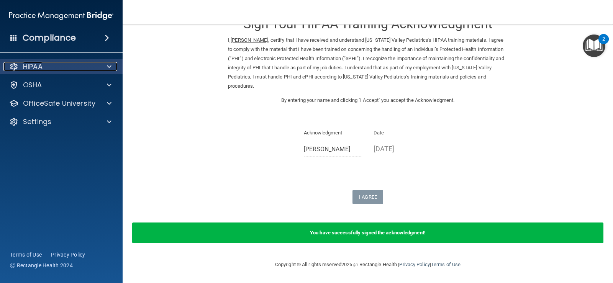
click at [115, 64] on div at bounding box center [108, 66] width 19 height 9
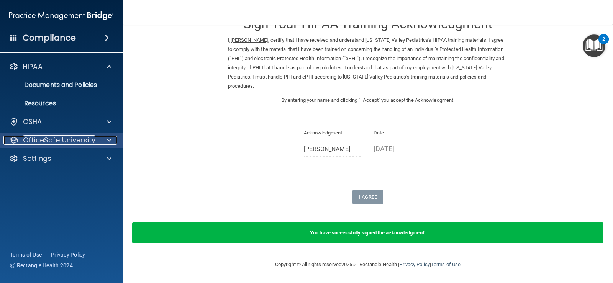
click at [105, 140] on div at bounding box center [108, 140] width 19 height 9
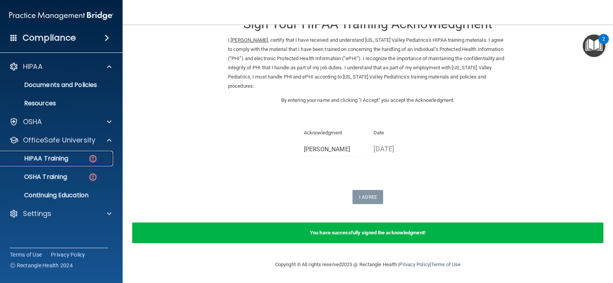
click at [83, 159] on div "HIPAA Training" at bounding box center [57, 159] width 105 height 8
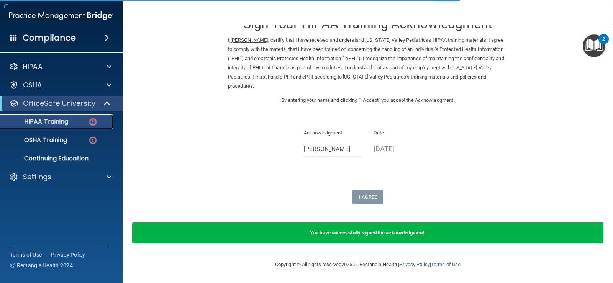
scroll to position [293, 0]
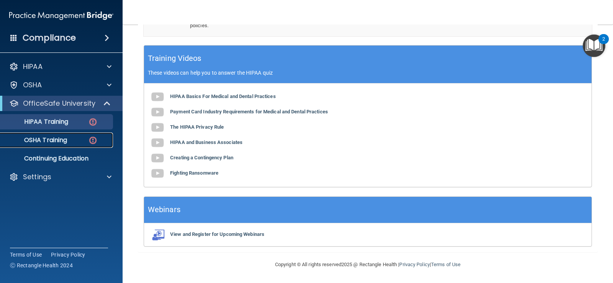
click at [74, 143] on div "OSHA Training" at bounding box center [57, 141] width 105 height 8
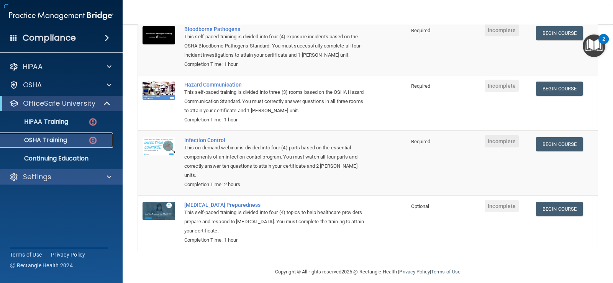
scroll to position [97, 0]
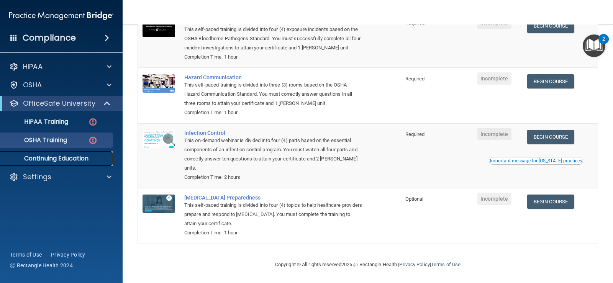
click at [56, 155] on p "Continuing Education" at bounding box center [57, 159] width 105 height 8
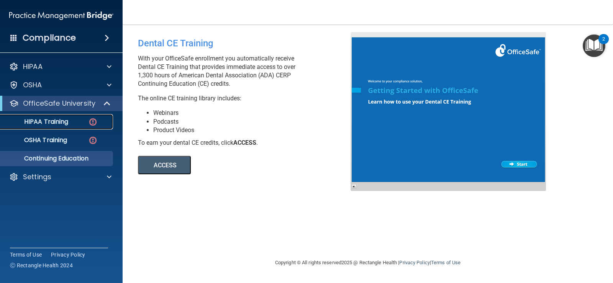
click at [61, 127] on link "HIPAA Training" at bounding box center [52, 121] width 121 height 15
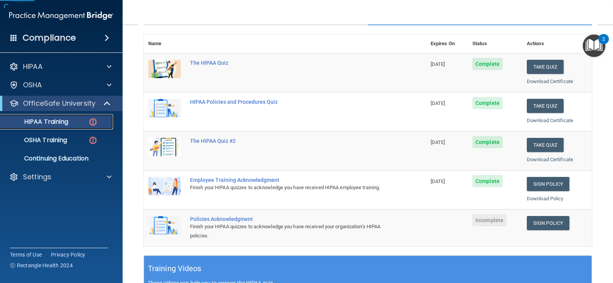
scroll to position [123, 0]
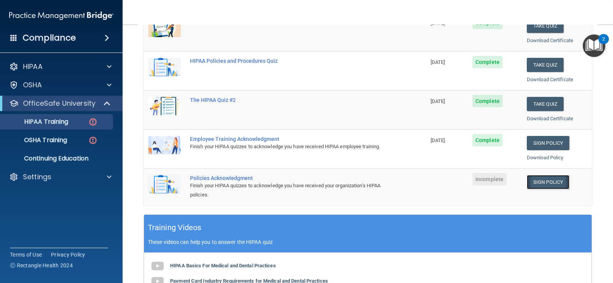
click at [536, 180] on link "Sign Policy" at bounding box center [548, 182] width 43 height 14
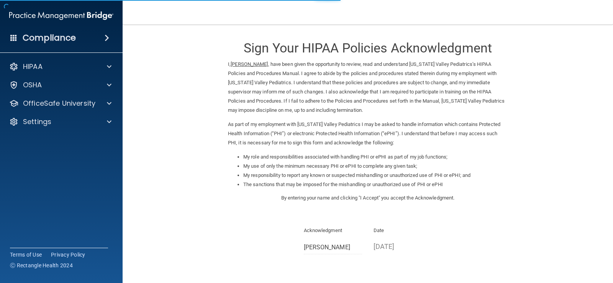
scroll to position [41, 0]
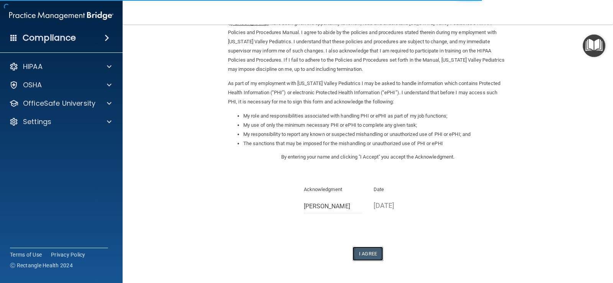
click at [373, 253] on button "I Agree" at bounding box center [368, 254] width 31 height 14
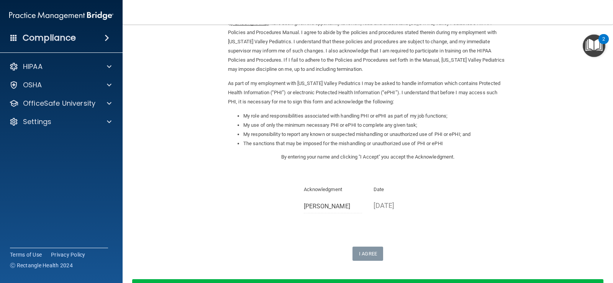
scroll to position [98, 0]
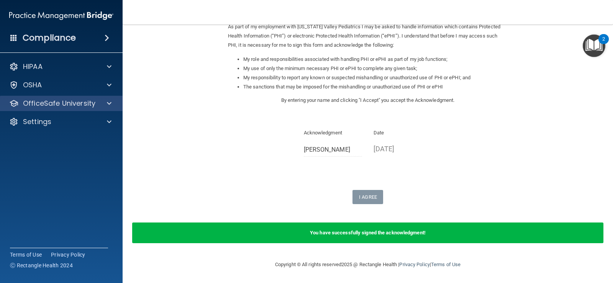
click at [34, 112] on div "HIPAA Documents and Policies Report an Incident Business Associates Emergency P…" at bounding box center [61, 96] width 123 height 80
click at [35, 102] on p "OfficeSafe University" at bounding box center [59, 103] width 72 height 9
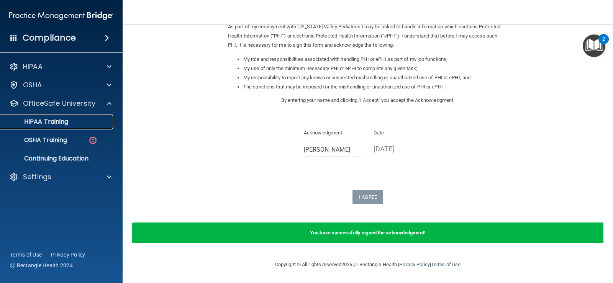
click at [71, 123] on div "HIPAA Training" at bounding box center [57, 122] width 105 height 8
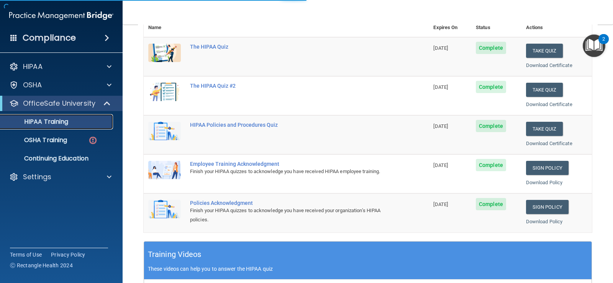
scroll to position [294, 0]
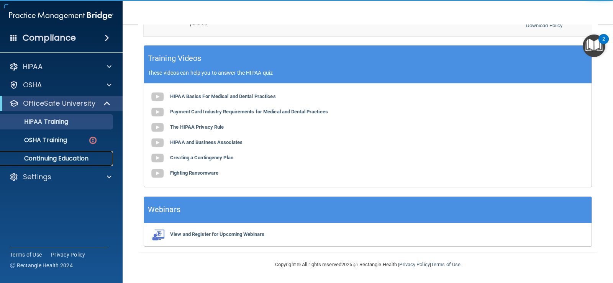
click at [52, 156] on p "Continuing Education" at bounding box center [57, 159] width 105 height 8
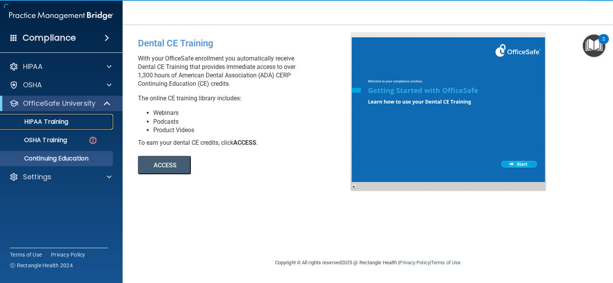
click at [61, 127] on link "HIPAA Training" at bounding box center [52, 121] width 121 height 15
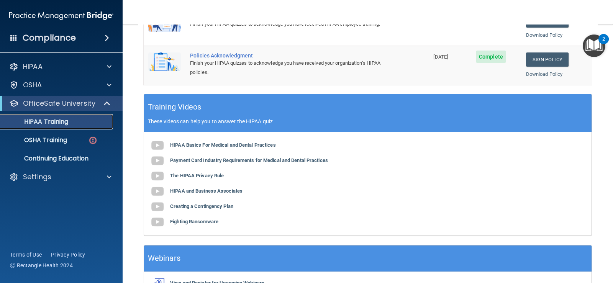
scroll to position [294, 0]
